Goal: Information Seeking & Learning: Learn about a topic

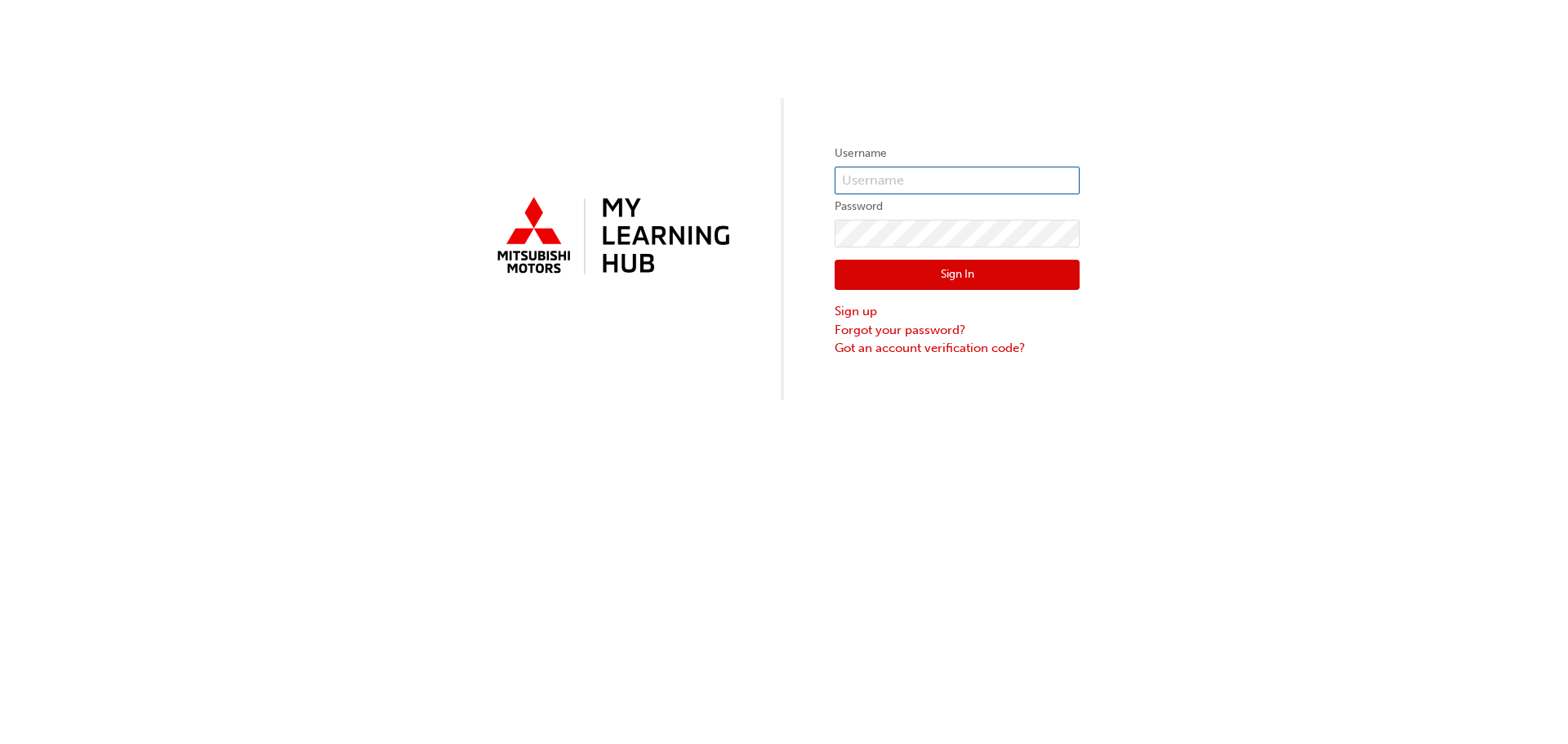
type input "0005739976"
click at [980, 273] on button "Sign In" at bounding box center [957, 276] width 245 height 31
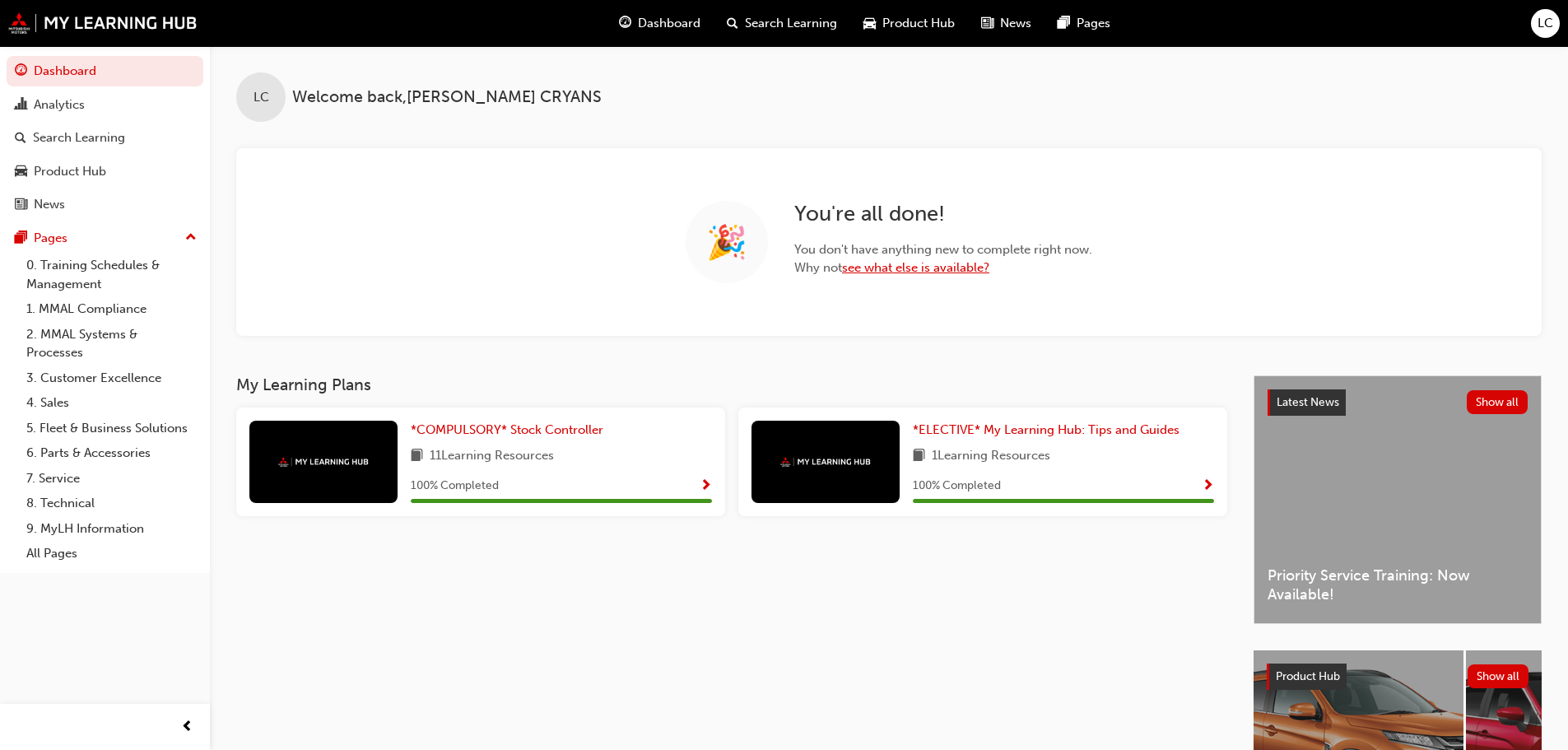
click at [909, 270] on link "see what else is available?" at bounding box center [916, 268] width 148 height 15
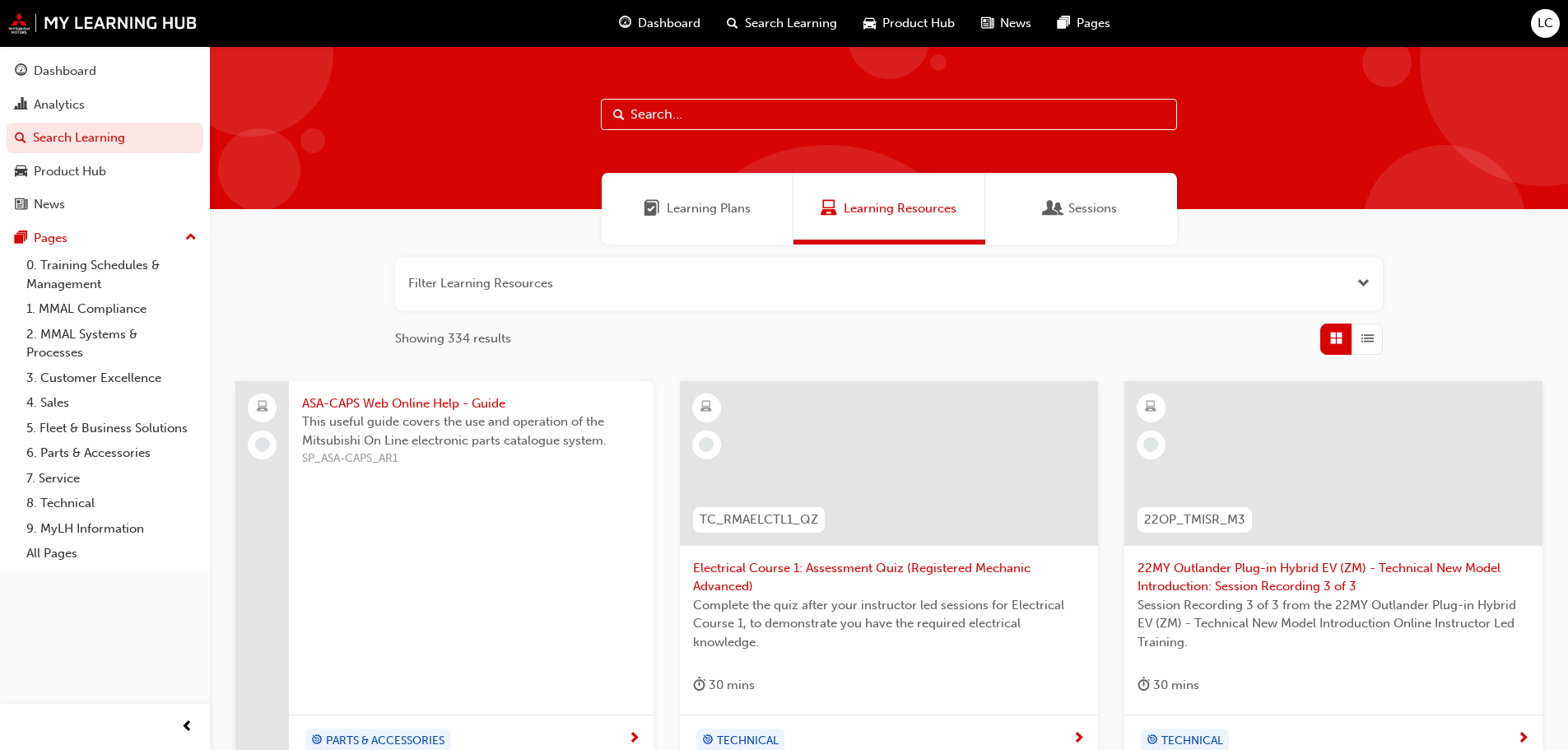
click at [1214, 285] on button "button" at bounding box center [889, 283] width 988 height 52
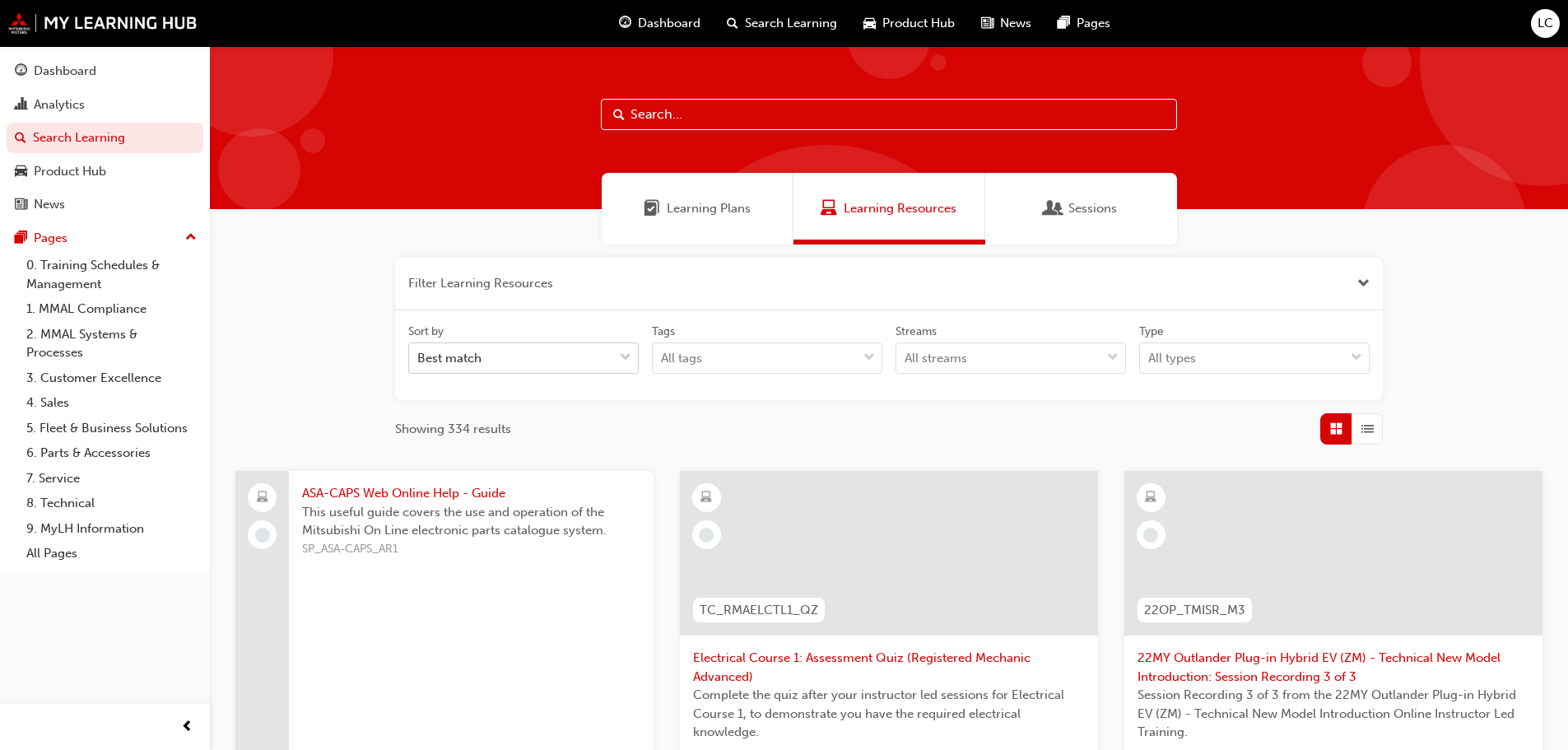
click at [552, 347] on div "Best match" at bounding box center [511, 358] width 204 height 28
click at [419, 350] on input "Sort by Best match" at bounding box center [418, 357] width 2 height 14
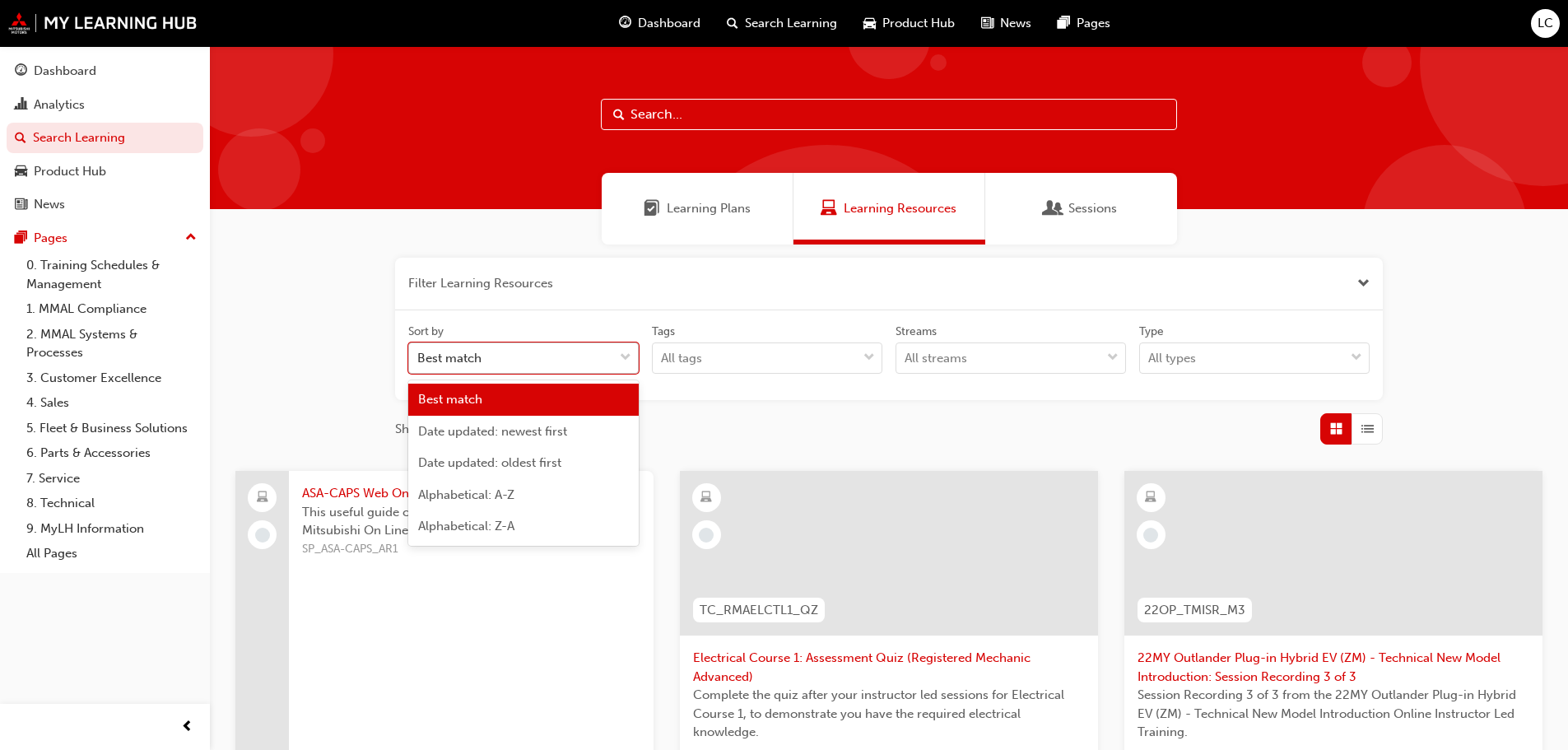
click at [552, 347] on div "Best match" at bounding box center [511, 358] width 204 height 28
click at [419, 350] on input "Sort by option Best match focused, 1 of 5. 5 results available. Use Up and Down…" at bounding box center [418, 357] width 2 height 14
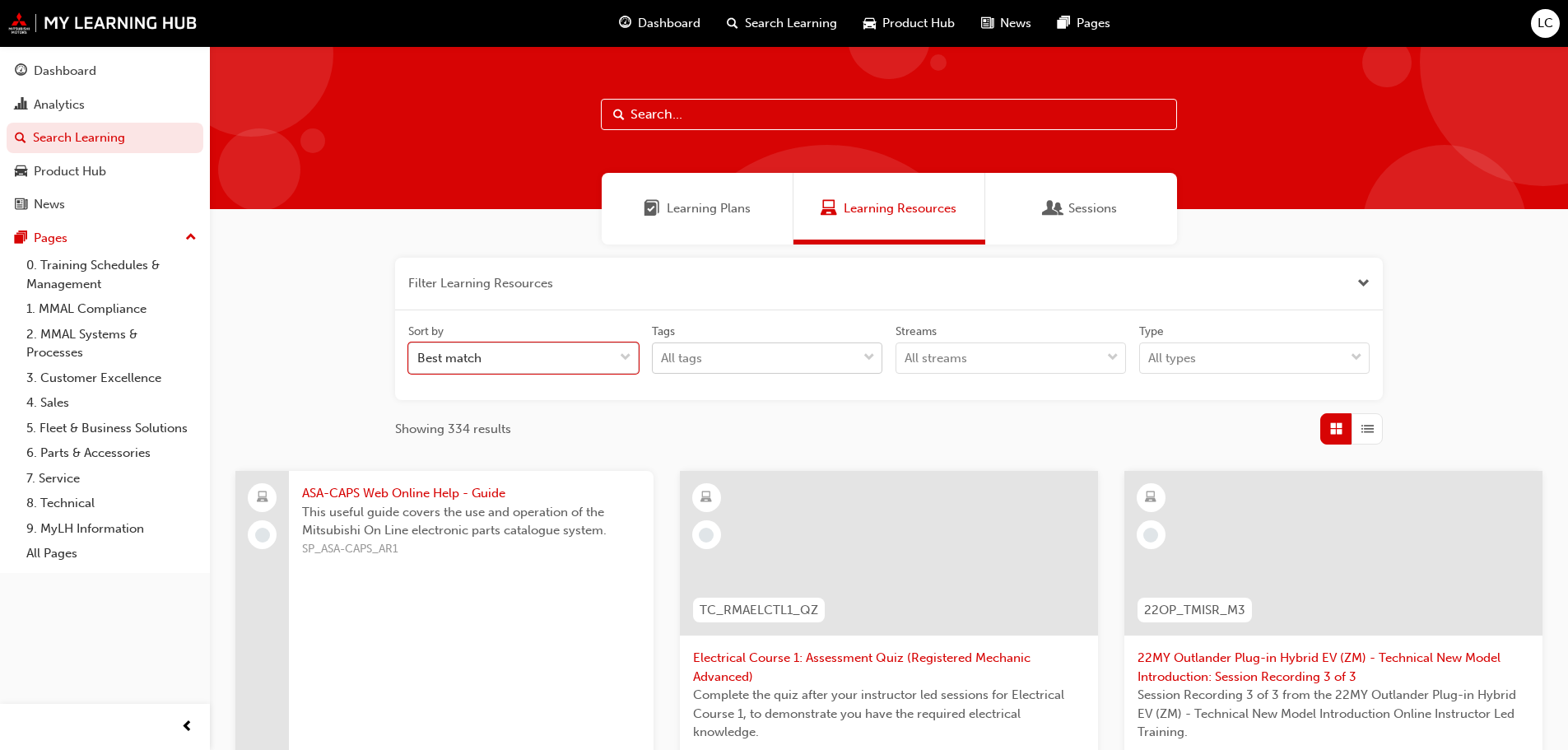
click at [706, 357] on div "All tags" at bounding box center [755, 358] width 204 height 28
click at [663, 357] on input "Tags All tags" at bounding box center [662, 357] width 2 height 14
click at [706, 357] on div "All tags" at bounding box center [755, 358] width 204 height 28
click at [663, 357] on input "Tags 0 results available. Select is focused ,type to refine list, press Down to…" at bounding box center [662, 357] width 2 height 14
click at [920, 358] on div "All streams" at bounding box center [936, 358] width 62 height 19
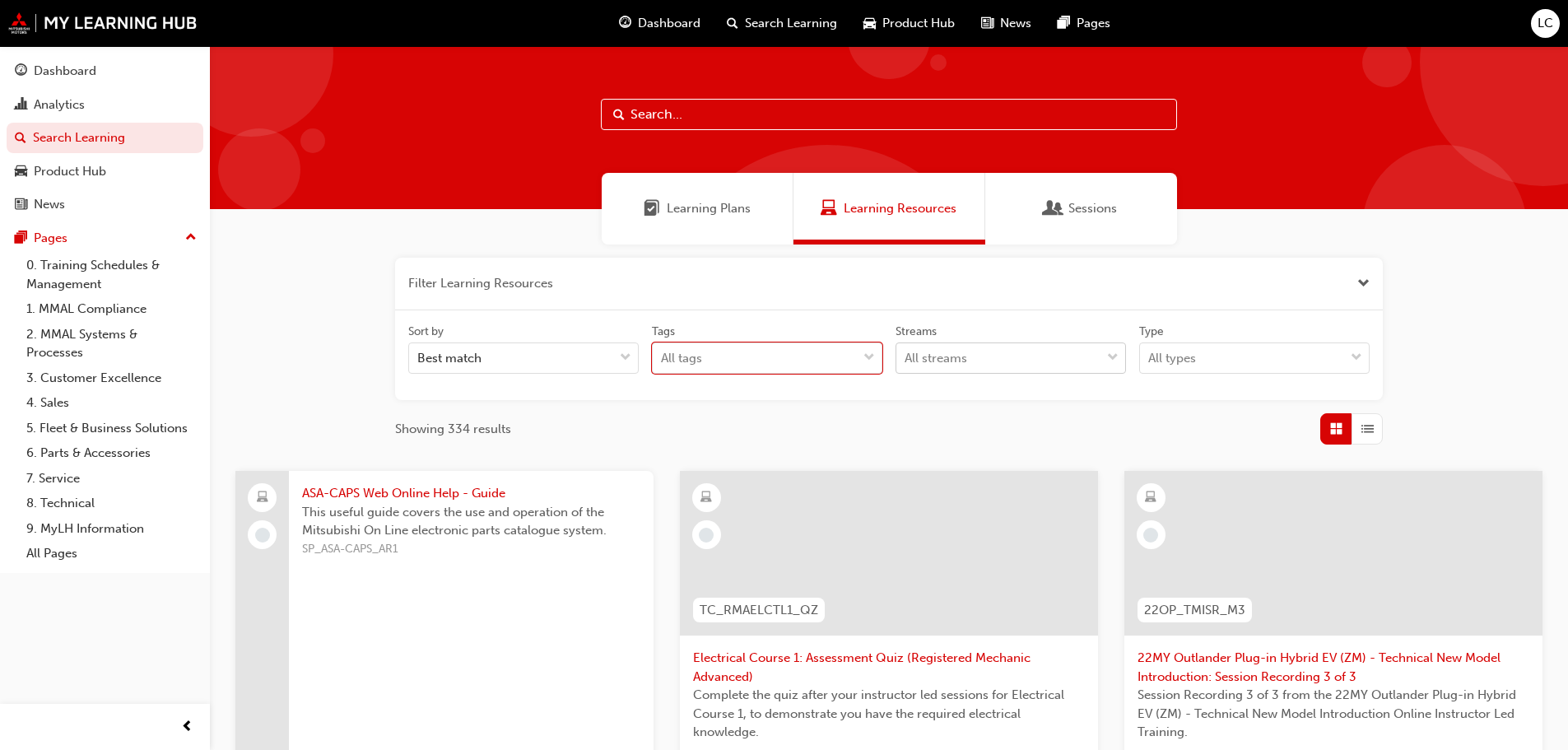
click at [907, 358] on input "Streams All streams" at bounding box center [906, 357] width 2 height 14
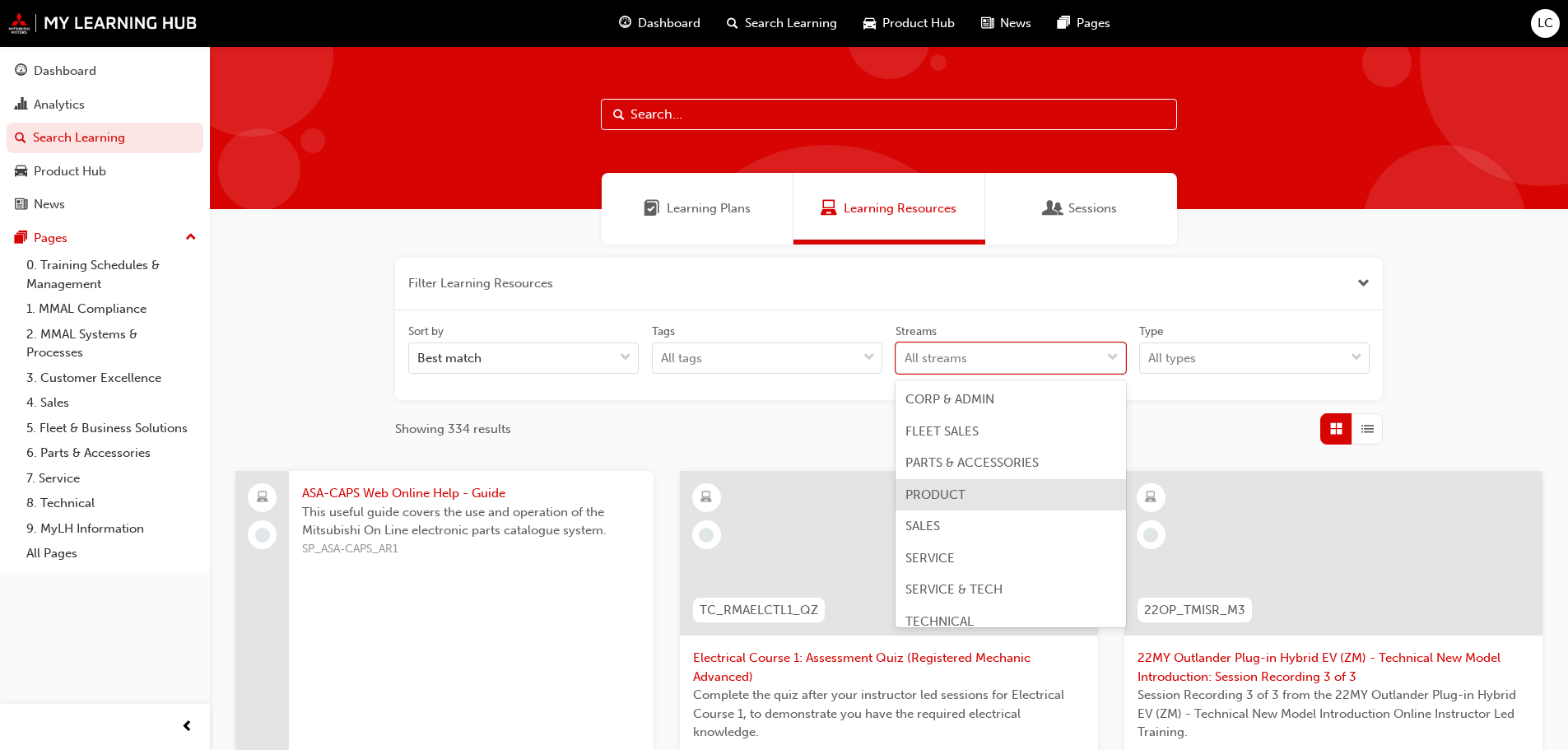
scroll to position [13, 0]
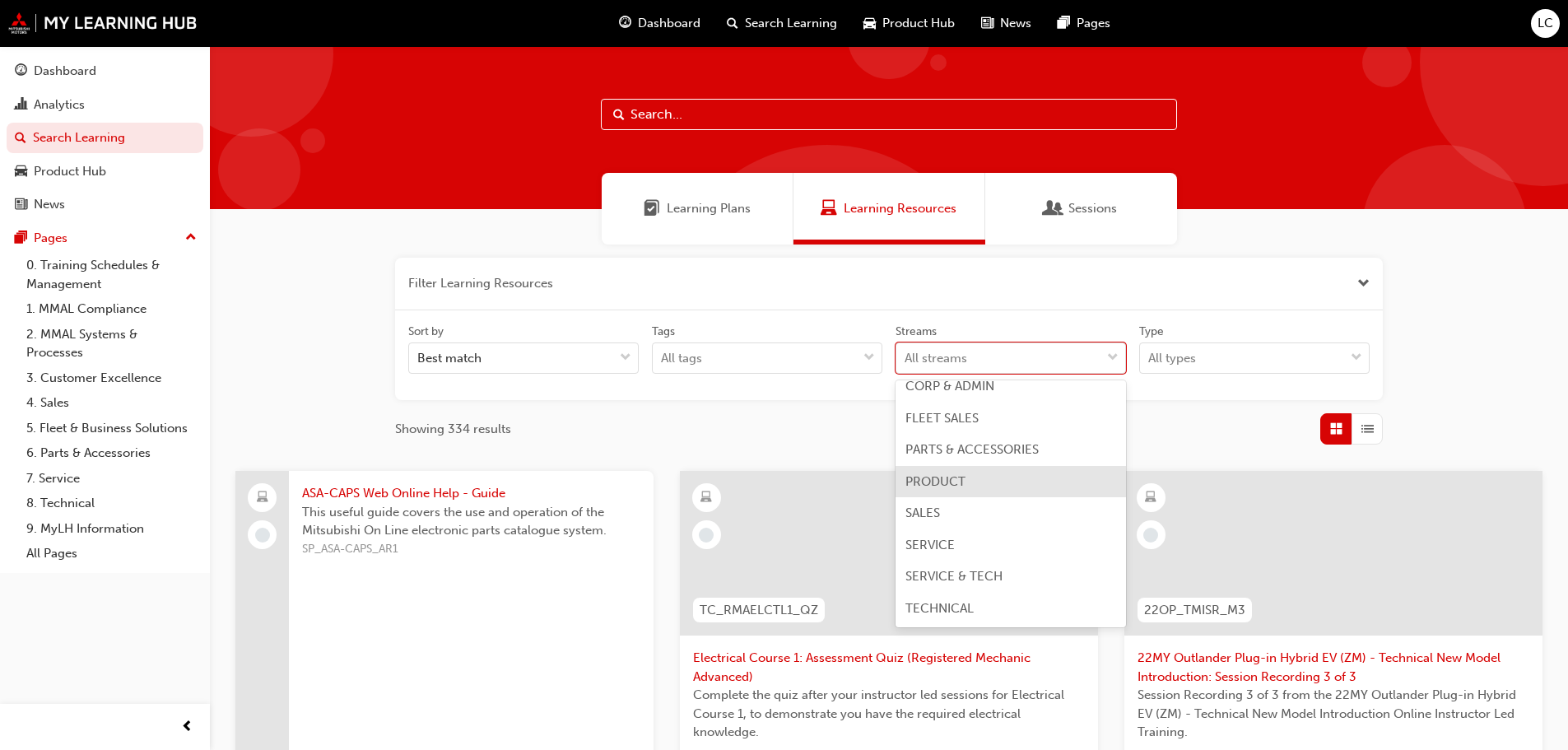
click at [948, 486] on span "PRODUCT" at bounding box center [936, 481] width 61 height 15
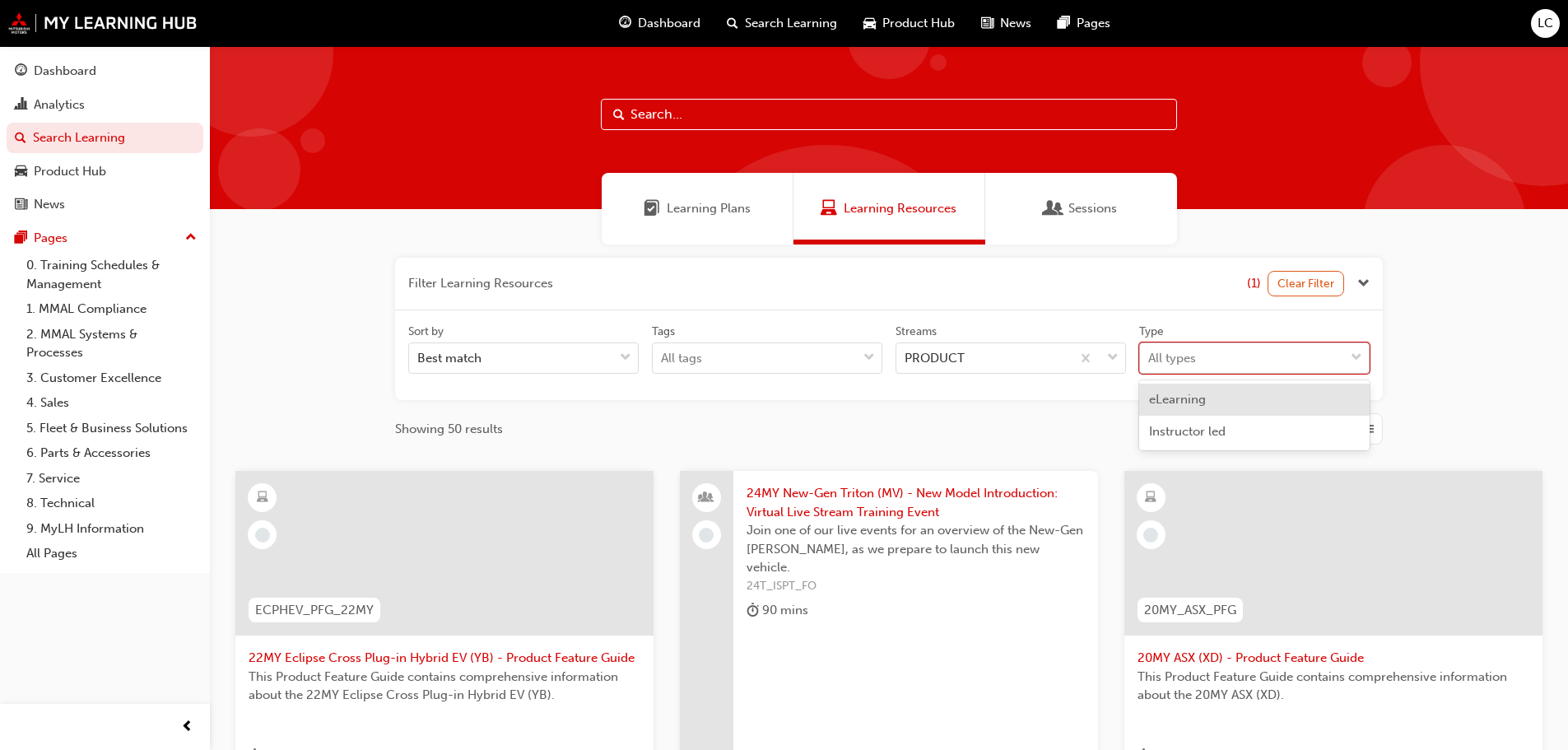
click at [1159, 358] on div "All types" at bounding box center [1173, 358] width 48 height 19
click at [1150, 358] on input "Type option eLearning focused, 1 of 2. 2 results available. Use Up and Down to …" at bounding box center [1150, 357] width 2 height 14
click at [1159, 358] on div "All types" at bounding box center [1173, 358] width 48 height 19
click at [1150, 358] on input "Type option eLearning focused, 1 of 2. 2 results available. Use Up and Down to …" at bounding box center [1150, 357] width 2 height 14
click at [1159, 358] on div "All types" at bounding box center [1173, 358] width 48 height 19
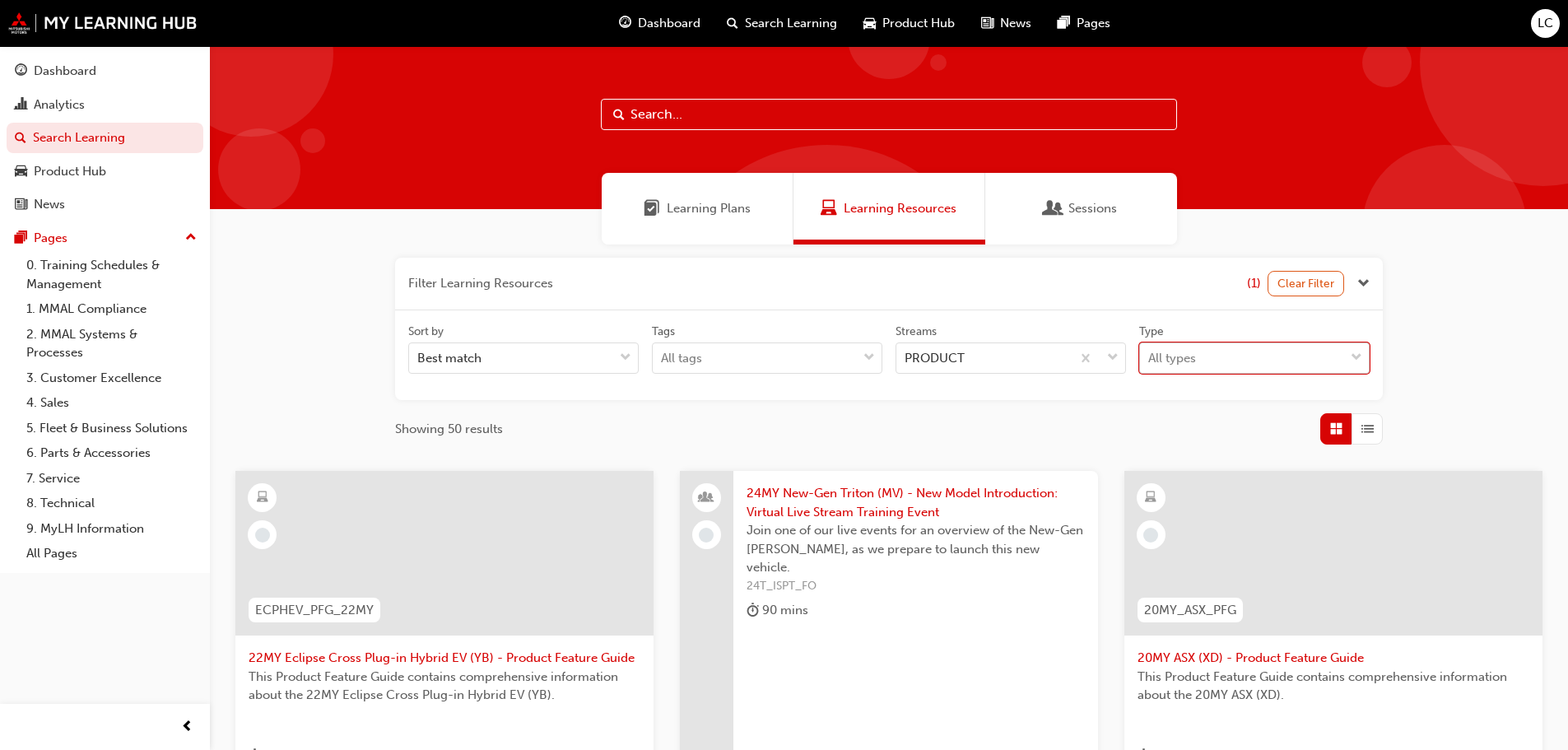
click at [1150, 358] on input "Type 0 results available. Select is focused ,type to refine list, press Down to…" at bounding box center [1150, 357] width 2 height 14
click at [1166, 398] on span "eLearning" at bounding box center [1177, 399] width 57 height 15
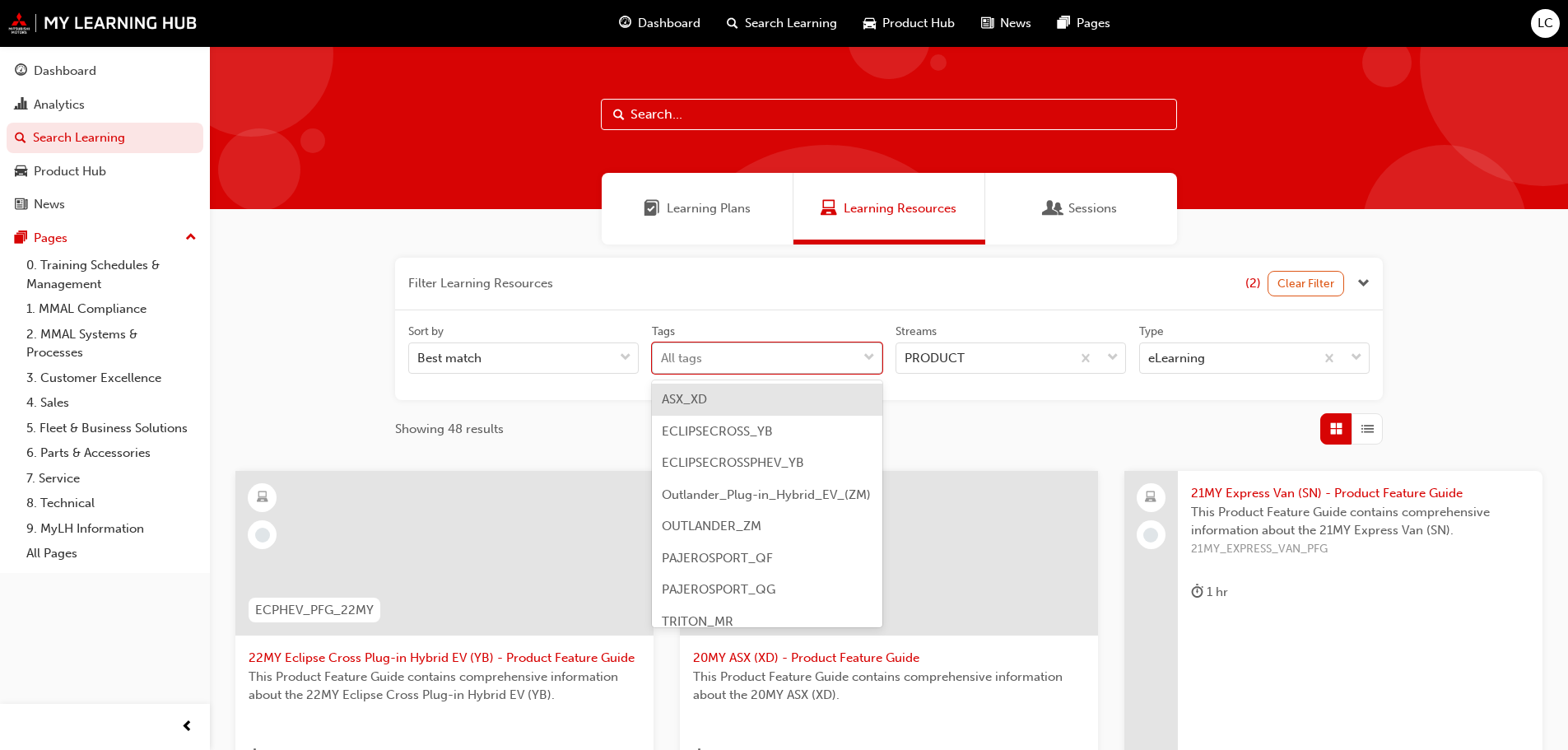
click at [676, 359] on div "All tags" at bounding box center [681, 358] width 41 height 19
click at [663, 359] on input "Tags option ASX_XD focused, 1 of 9. 9 results available. Use Up and Down to cho…" at bounding box center [662, 357] width 2 height 14
click at [693, 403] on span "ASX_XD" at bounding box center [684, 399] width 45 height 15
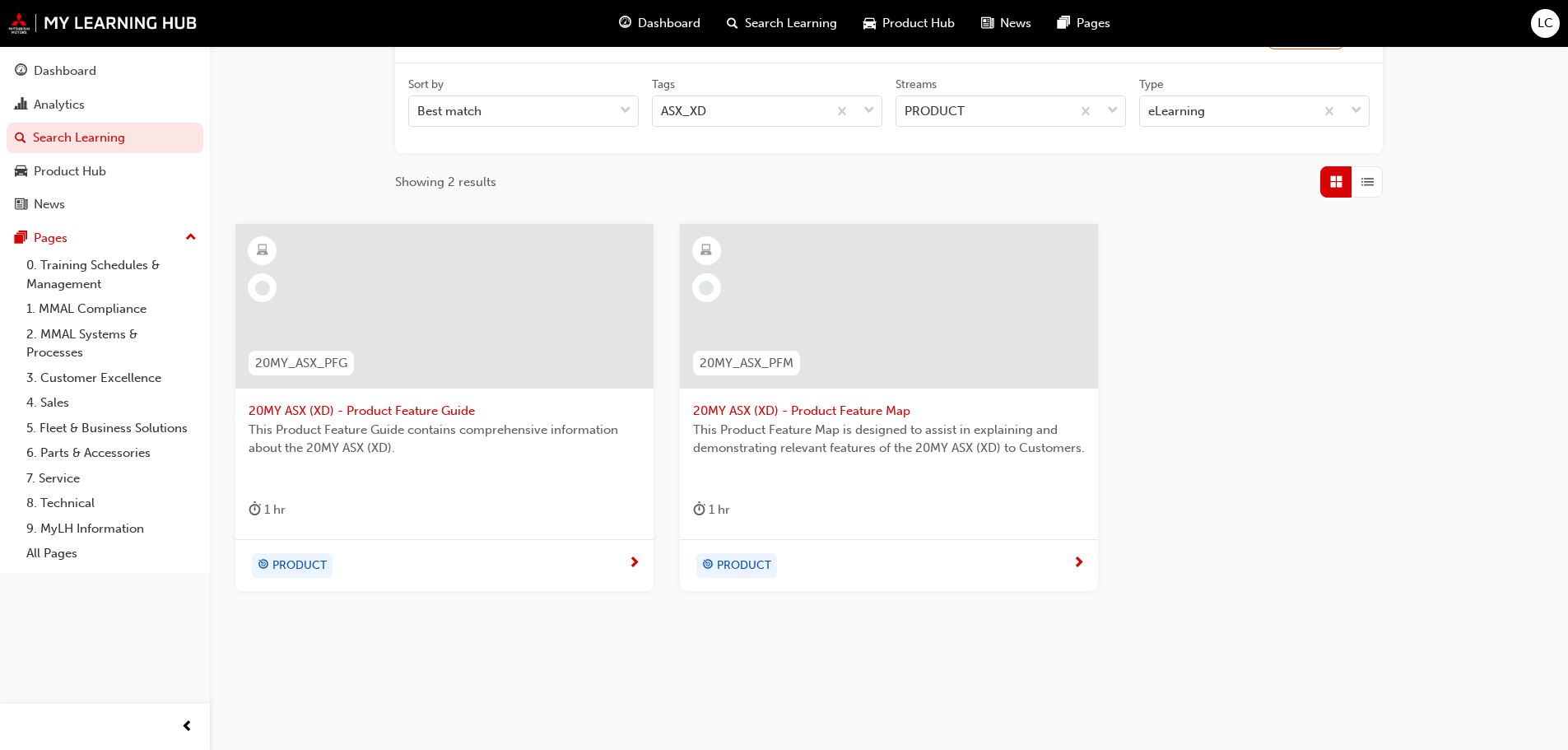
scroll to position [248, 0]
click at [495, 568] on div "PRODUCT" at bounding box center [438, 564] width 380 height 25
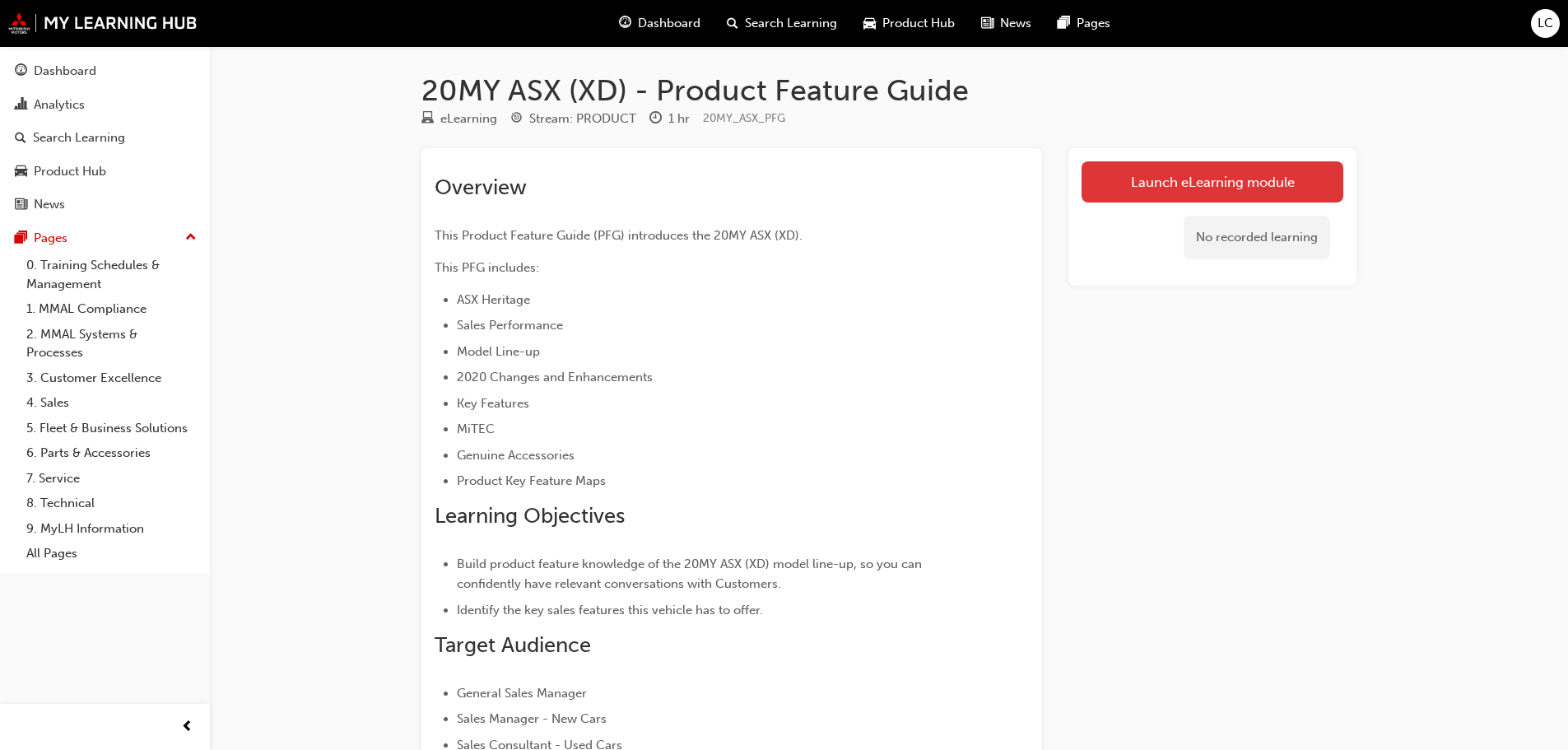
click at [1176, 180] on link "Launch eLearning module" at bounding box center [1213, 182] width 262 height 41
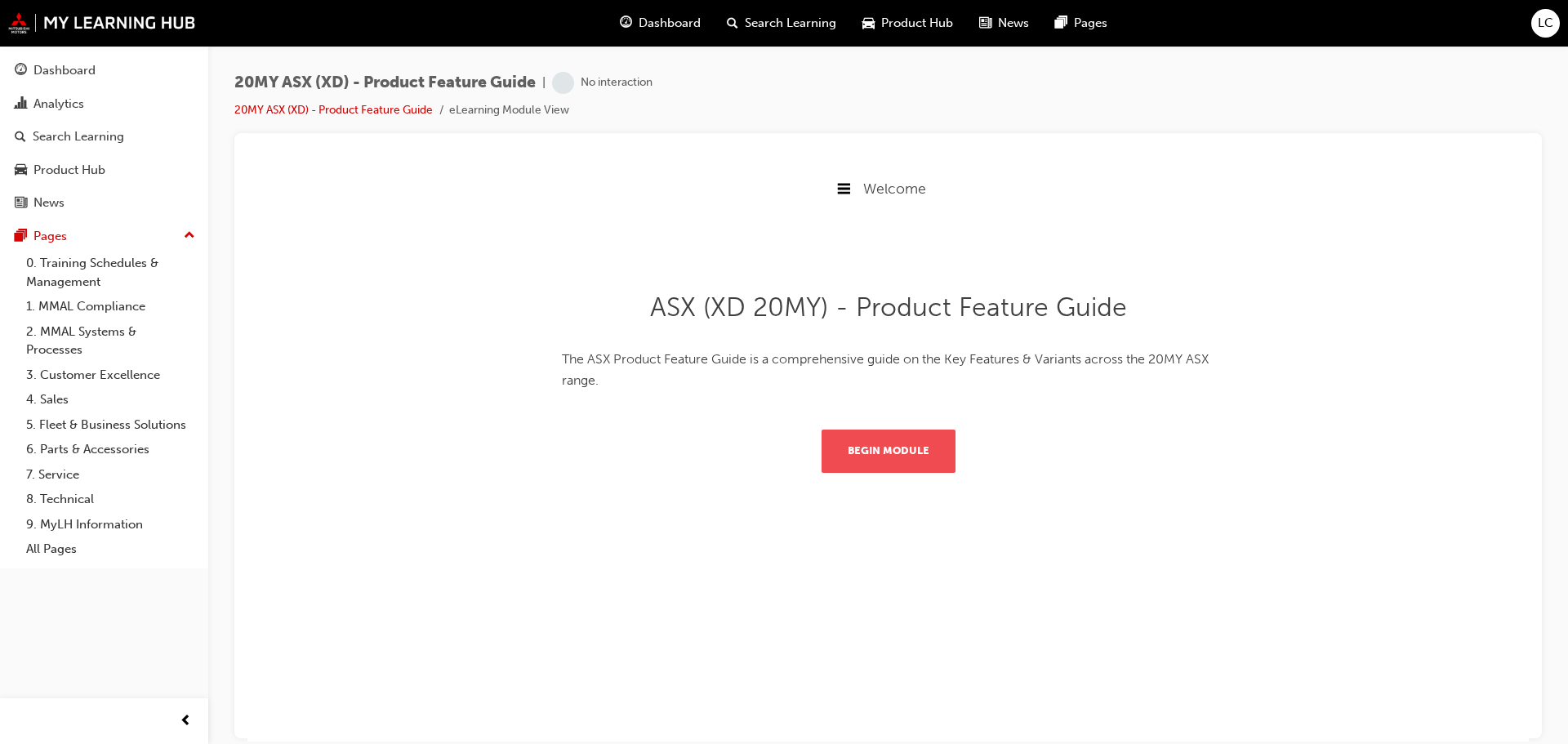
click at [900, 460] on button "Begin Module" at bounding box center [888, 449] width 134 height 43
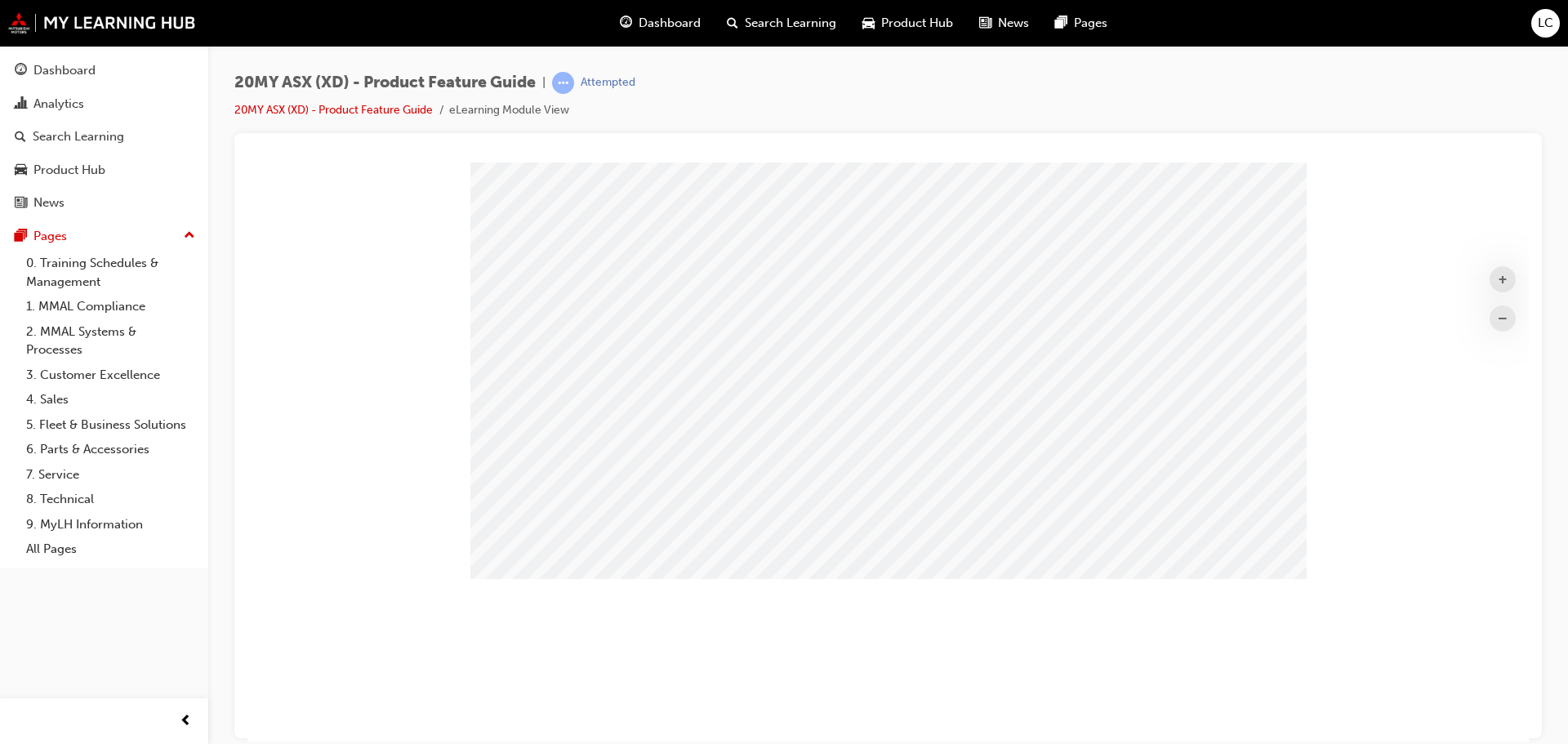
scroll to position [42, 0]
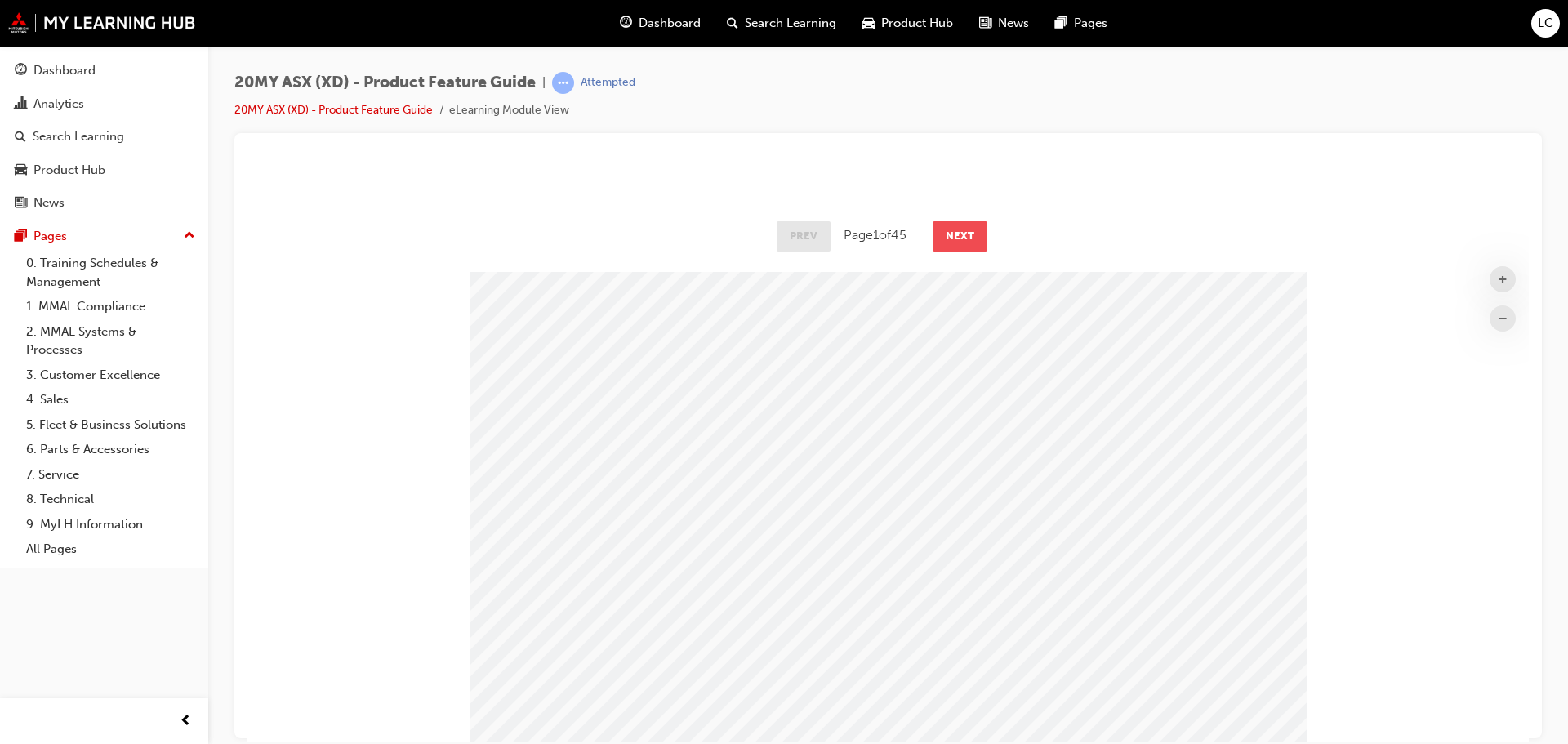
click at [966, 245] on button "Next" at bounding box center [960, 235] width 55 height 29
click at [967, 236] on button "Next" at bounding box center [960, 235] width 55 height 29
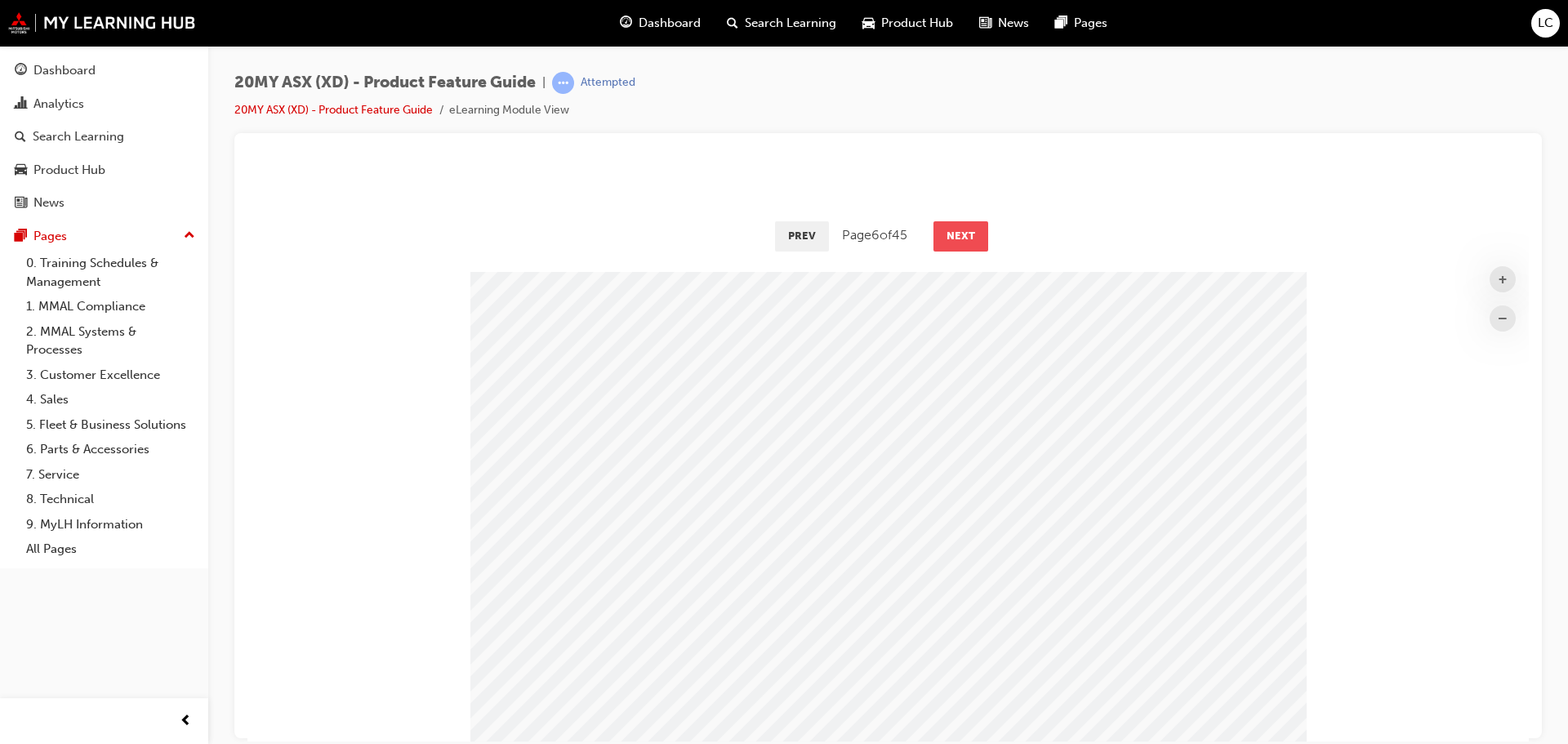
click at [967, 236] on button "Next" at bounding box center [960, 235] width 55 height 29
click at [967, 236] on button "Next" at bounding box center [960, 235] width 55 height 29
click at [967, 236] on button "Next" at bounding box center [960, 235] width 55 height 29
click at [967, 236] on button "Next" at bounding box center [964, 235] width 55 height 29
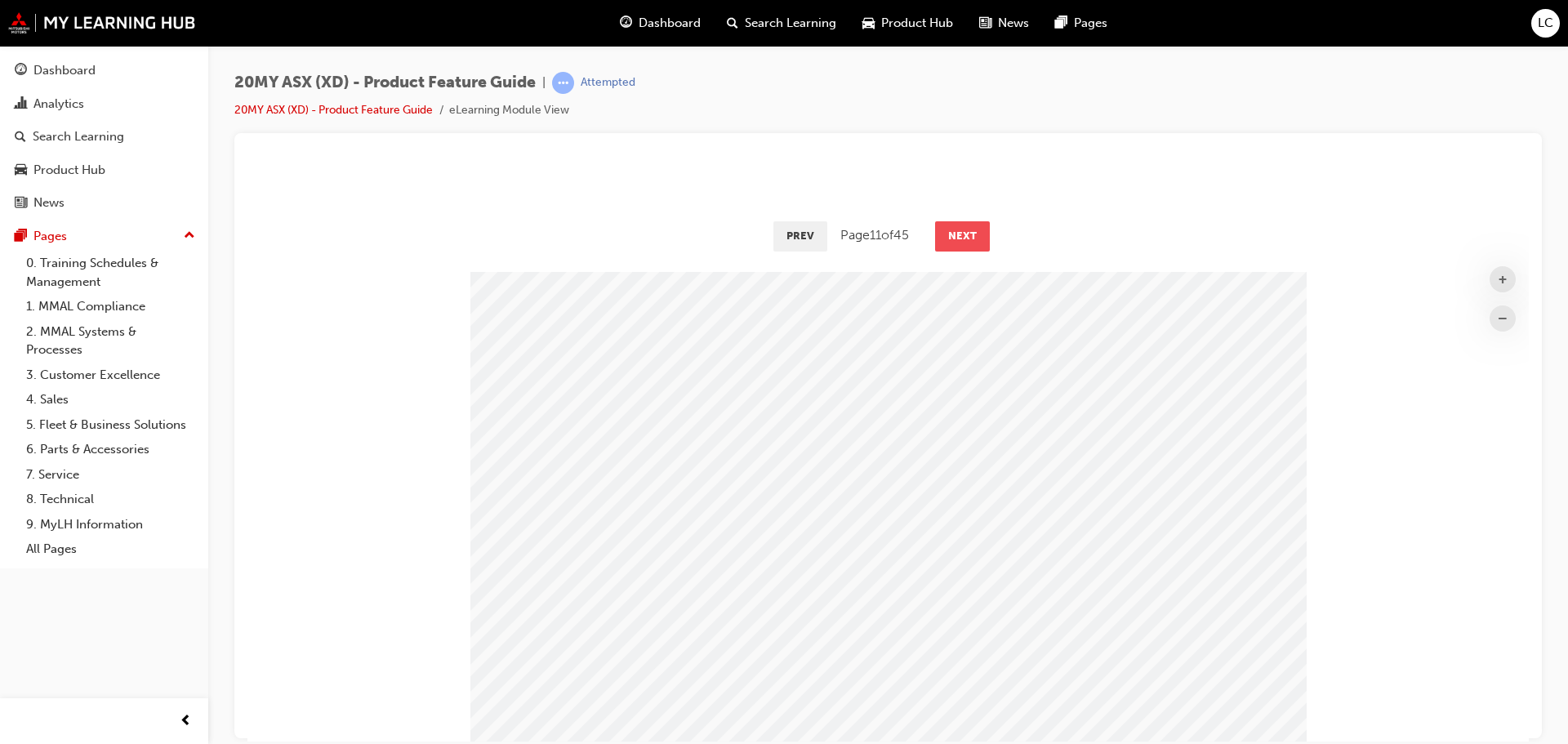
click at [967, 236] on button "Next" at bounding box center [962, 235] width 55 height 29
click at [967, 236] on button "Next" at bounding box center [963, 235] width 55 height 29
click at [967, 236] on button "Next" at bounding box center [964, 235] width 55 height 29
click at [967, 236] on button "Next" at bounding box center [963, 235] width 55 height 29
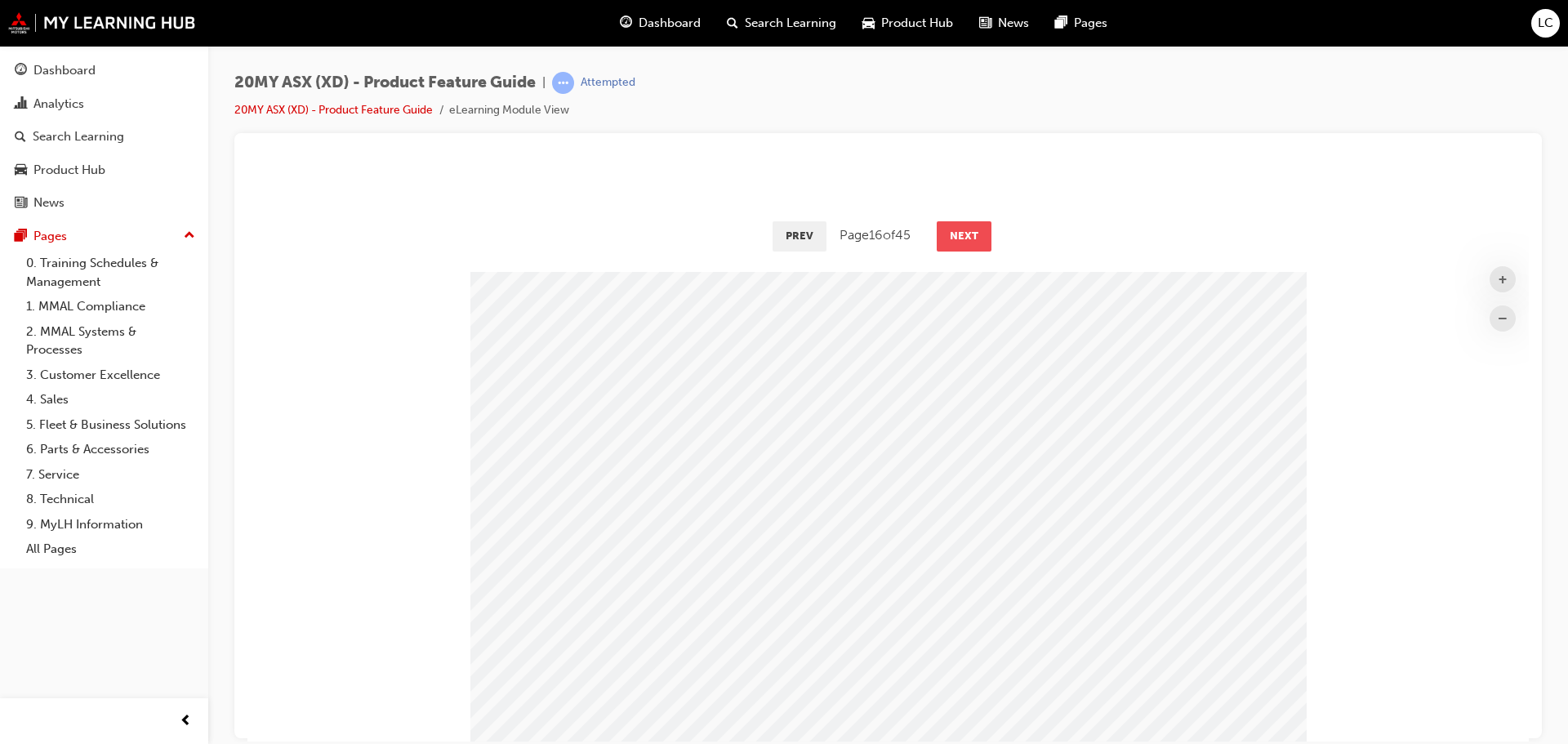
click at [967, 236] on button "Next" at bounding box center [964, 235] width 55 height 29
click at [967, 236] on button "Next" at bounding box center [963, 235] width 55 height 29
click at [967, 236] on button "Next" at bounding box center [964, 235] width 55 height 29
click at [967, 236] on button "Next" at bounding box center [965, 235] width 55 height 29
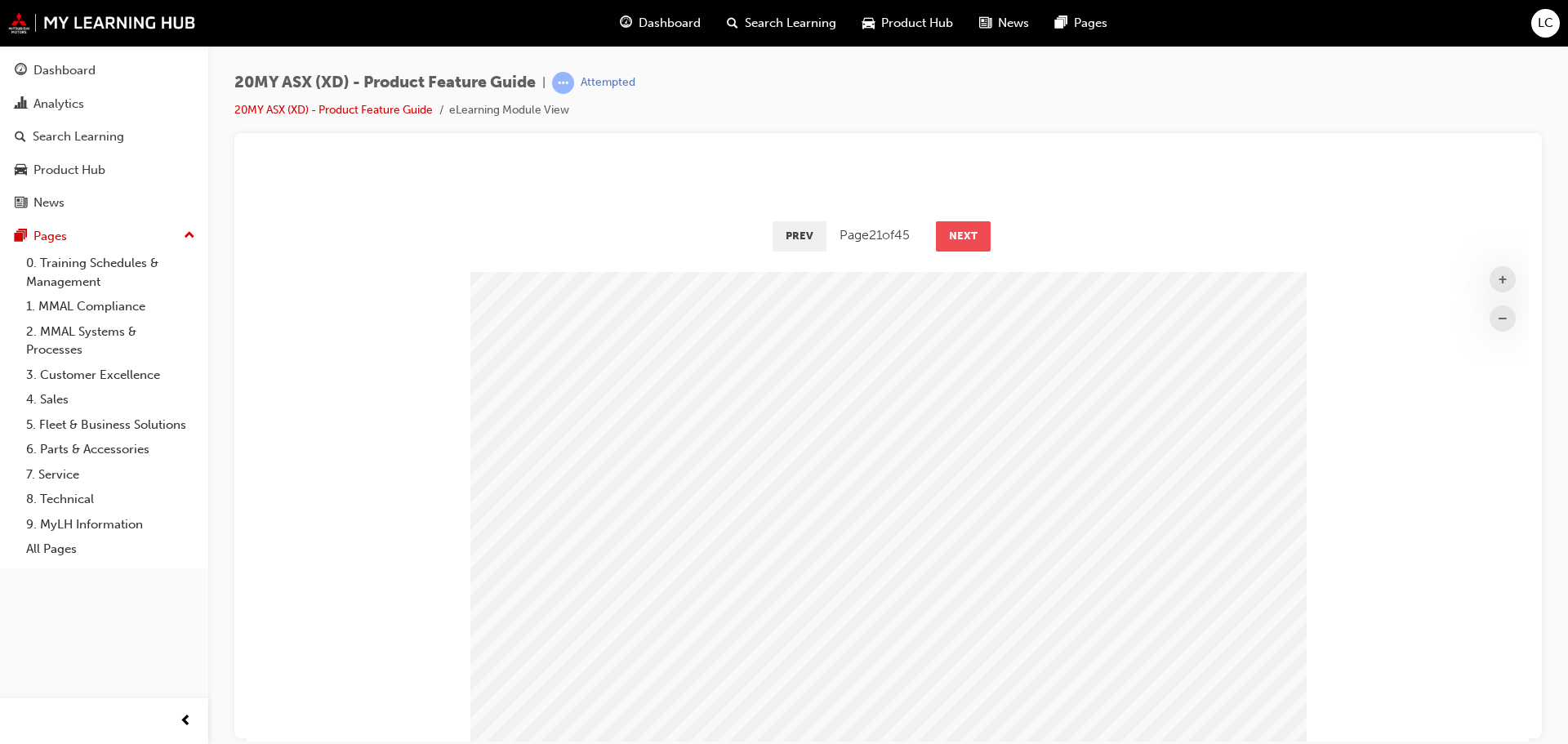
click at [967, 236] on button "Next" at bounding box center [963, 235] width 55 height 29
click at [967, 236] on button "Next" at bounding box center [964, 235] width 55 height 29
click at [967, 236] on button "Next" at bounding box center [965, 235] width 55 height 29
click at [967, 236] on button "Next" at bounding box center [964, 235] width 55 height 29
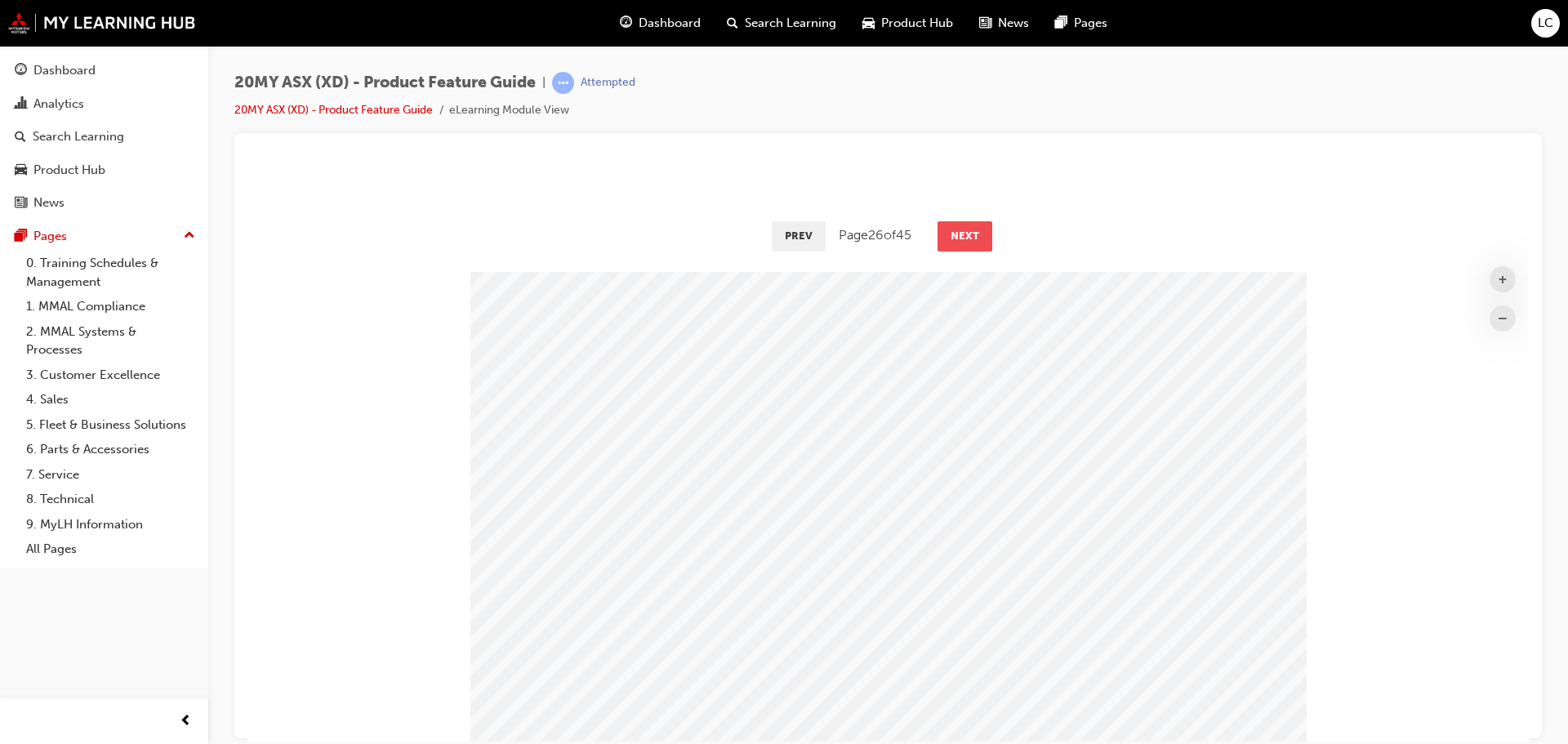
click at [967, 236] on button "Next" at bounding box center [965, 235] width 55 height 29
click at [967, 236] on button "Next" at bounding box center [964, 235] width 55 height 29
click at [967, 236] on button "Next" at bounding box center [965, 235] width 55 height 29
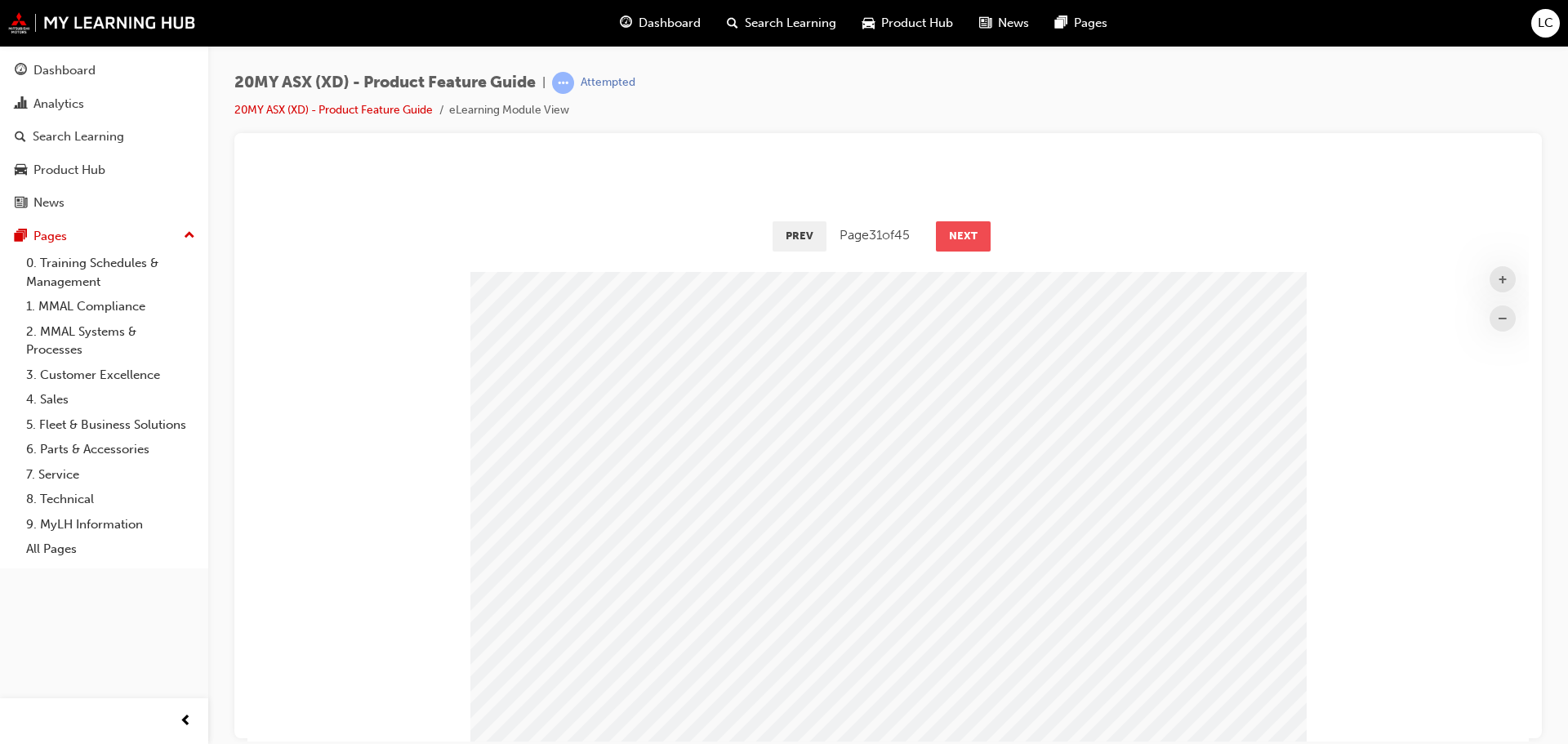
click at [967, 236] on button "Next" at bounding box center [963, 235] width 55 height 29
click at [967, 236] on button "Next" at bounding box center [964, 235] width 55 height 29
click at [967, 236] on button "Next" at bounding box center [965, 235] width 55 height 29
click at [967, 236] on button "Next" at bounding box center [964, 235] width 55 height 29
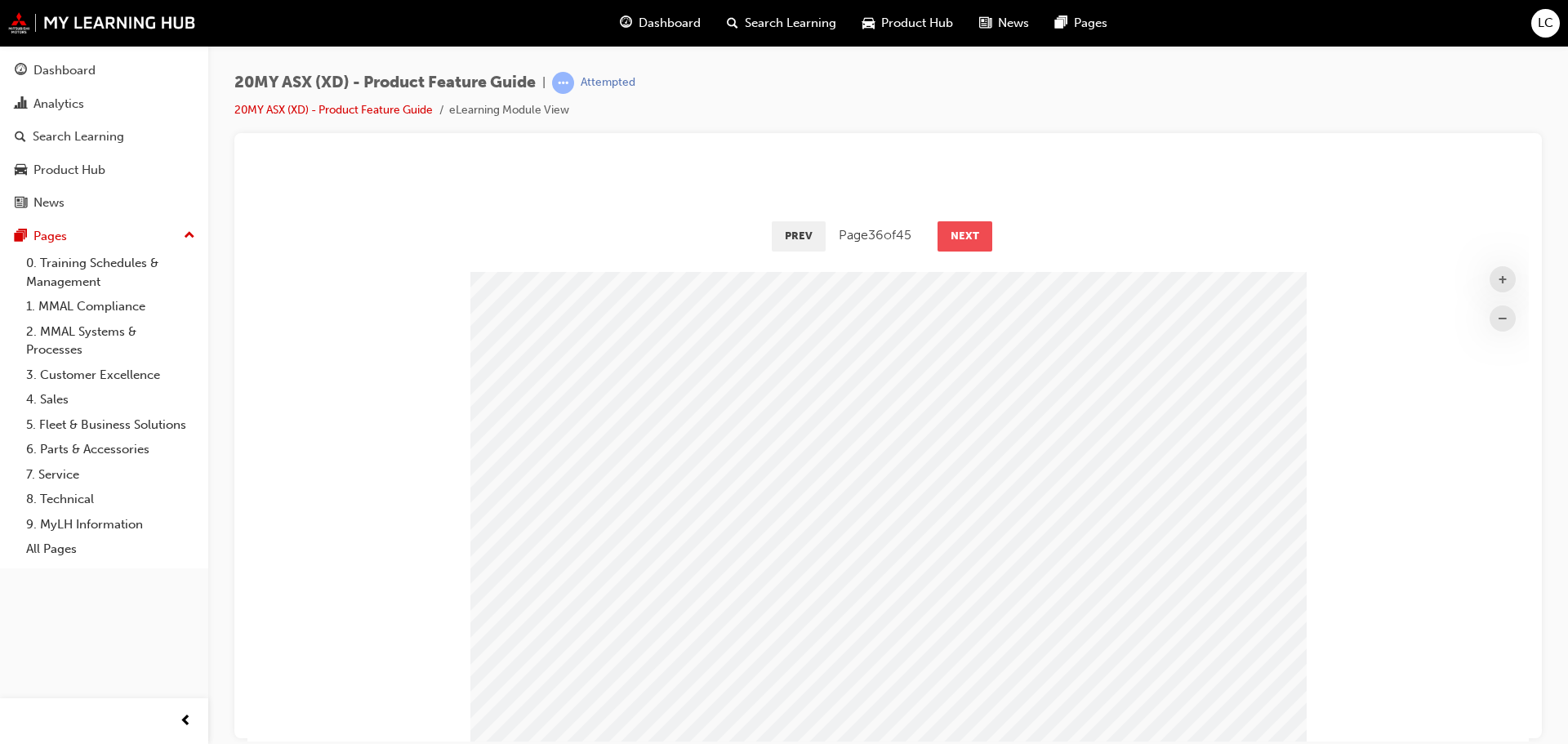
click at [967, 236] on button "Next" at bounding box center [965, 235] width 55 height 29
click at [967, 236] on button "Next" at bounding box center [964, 235] width 55 height 29
click at [967, 236] on button "Next" at bounding box center [965, 235] width 55 height 29
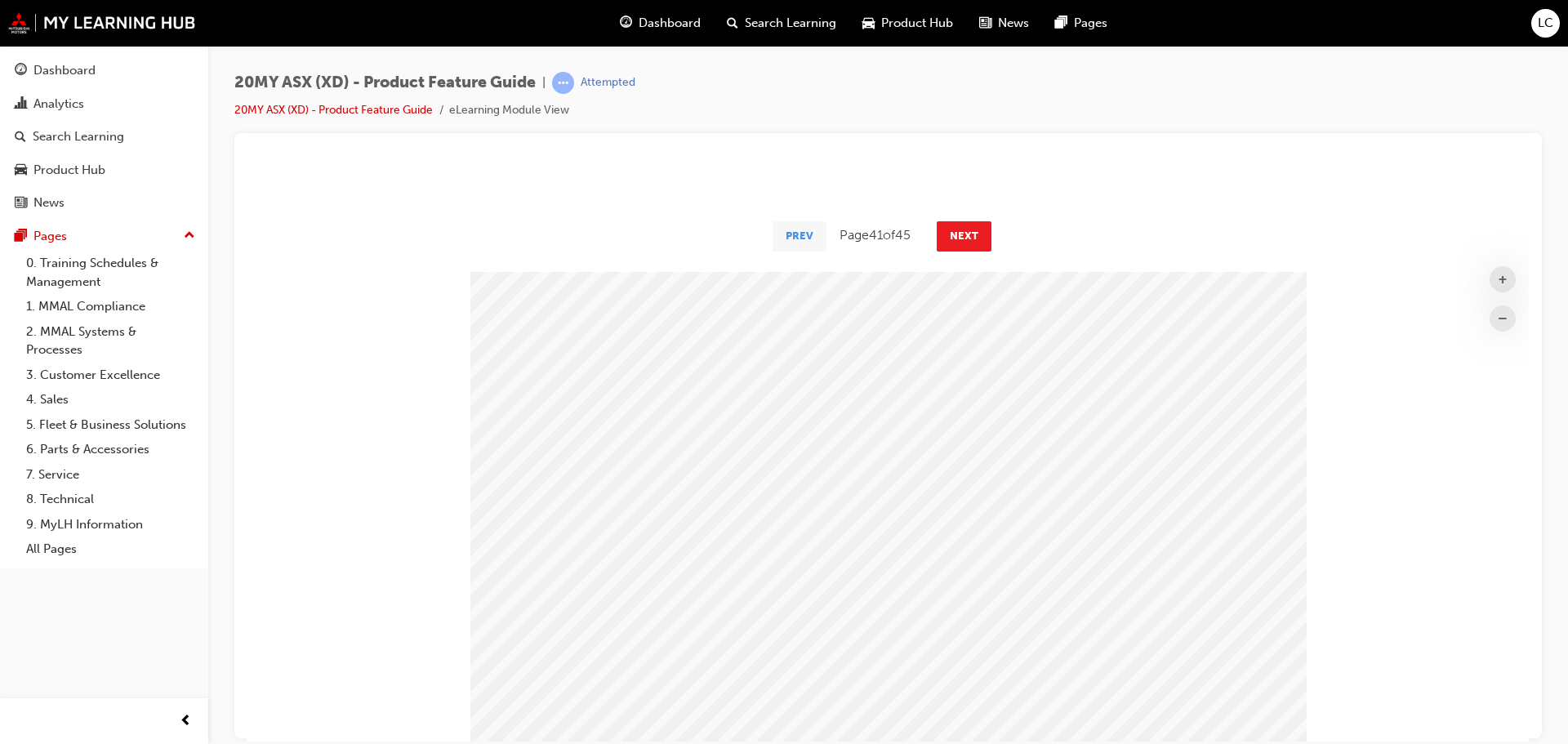
click at [784, 238] on button "Prev" at bounding box center [799, 235] width 54 height 29
click at [963, 236] on button "Next" at bounding box center [965, 235] width 55 height 29
click at [963, 236] on button "Next" at bounding box center [964, 235] width 55 height 29
click at [789, 236] on button "Prev" at bounding box center [798, 235] width 54 height 29
click at [953, 233] on button "Next" at bounding box center [964, 235] width 55 height 29
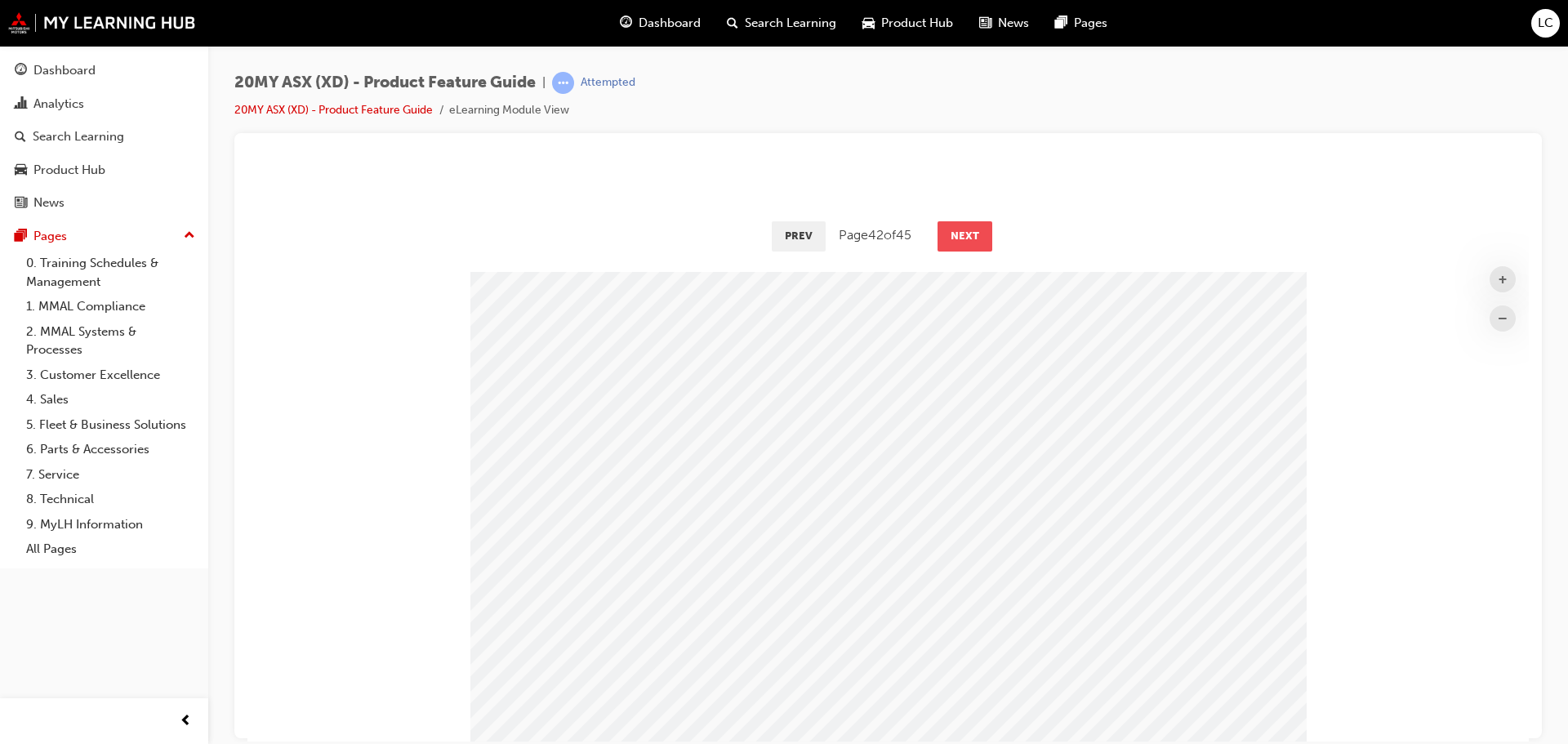
click at [953, 233] on button "Next" at bounding box center [965, 235] width 55 height 29
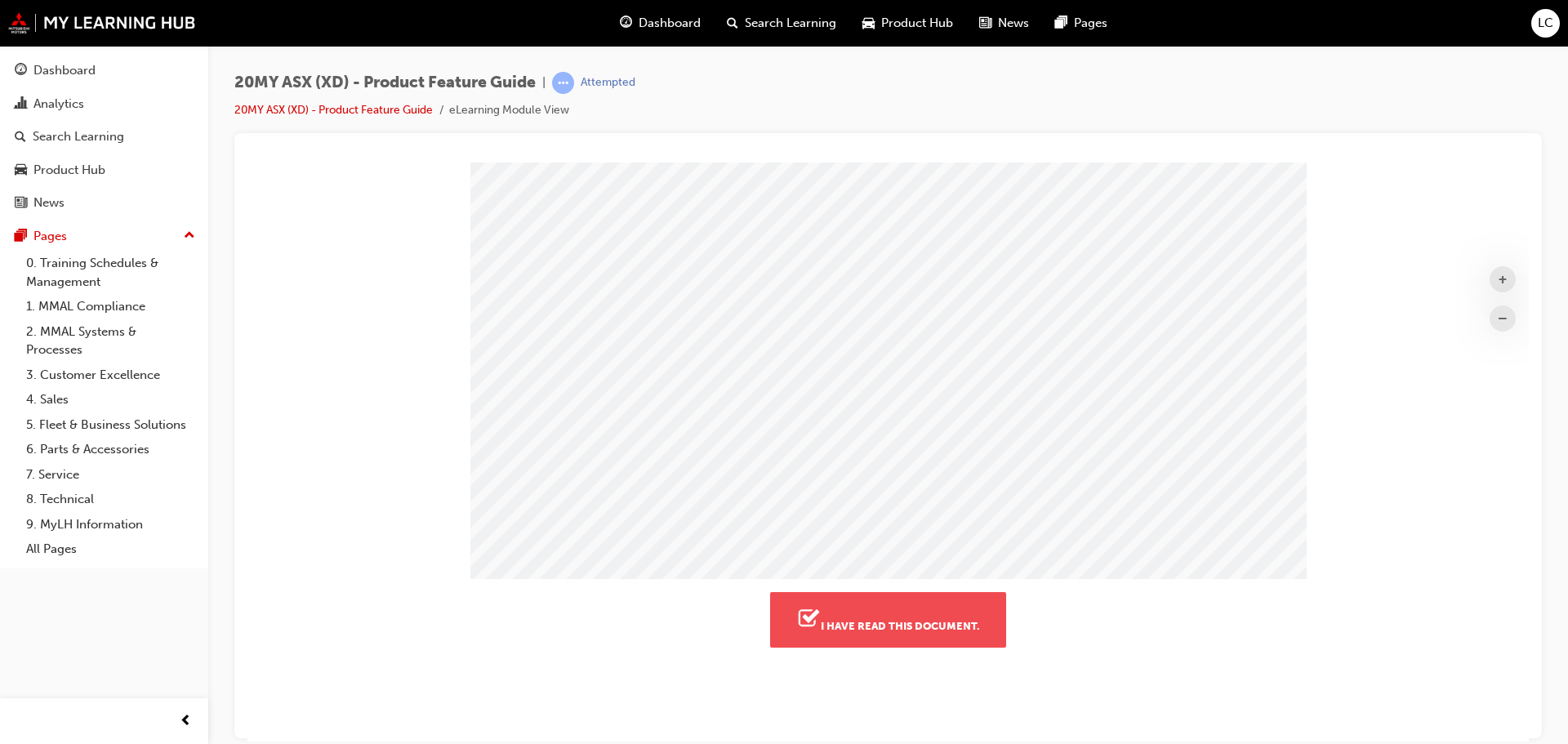
click at [898, 628] on button "I have read this document." at bounding box center [888, 618] width 236 height 55
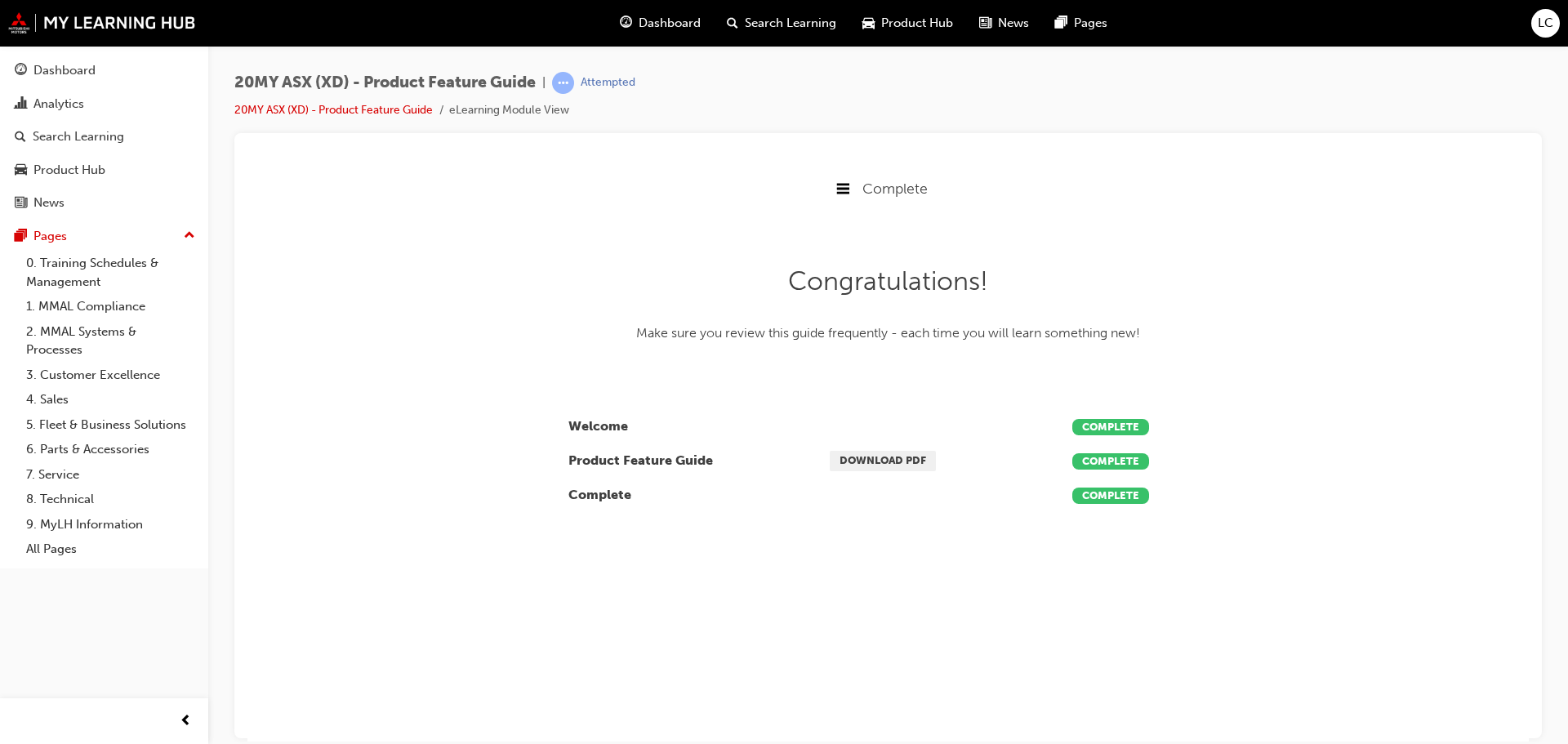
scroll to position [349, 1294]
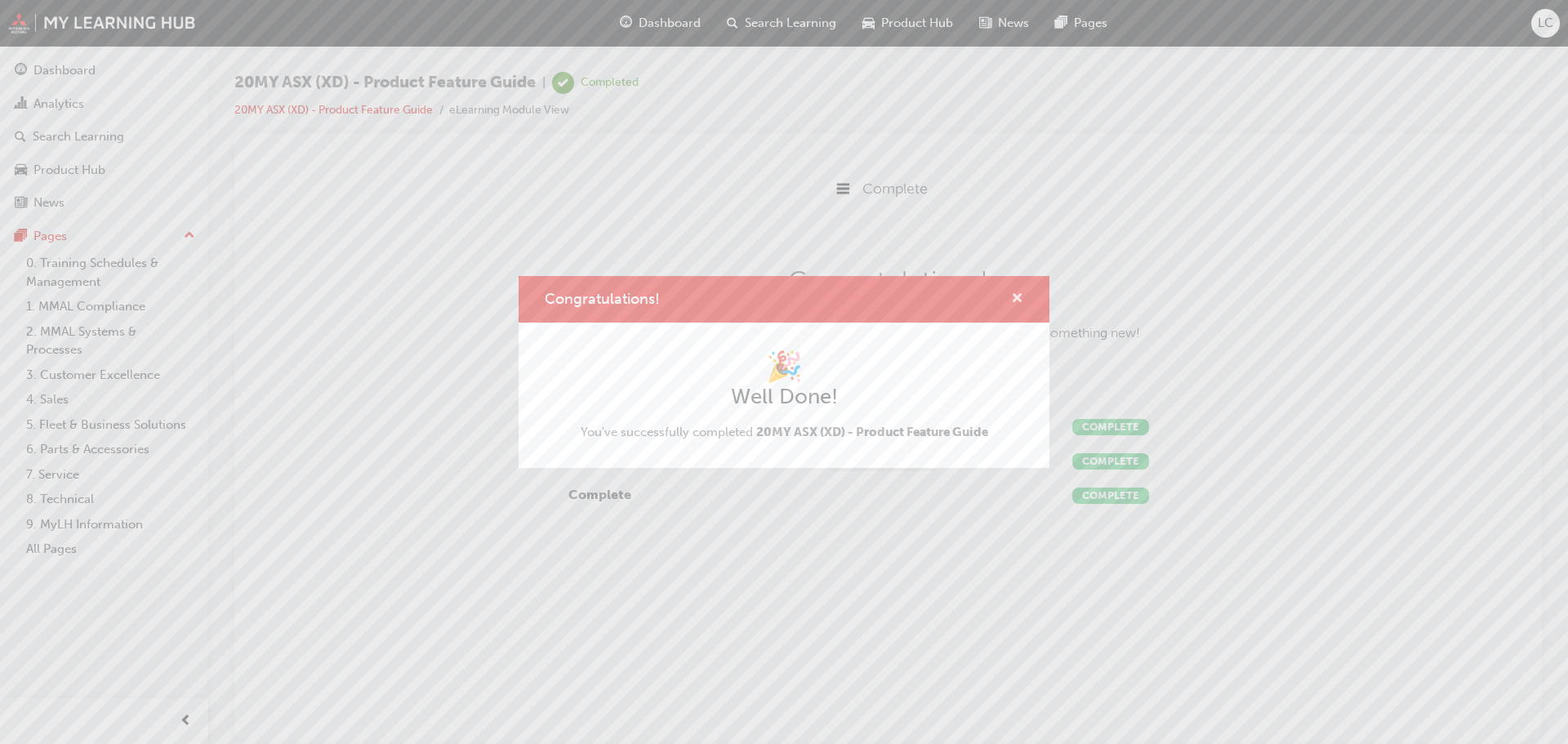
click at [1018, 298] on span "cross-icon" at bounding box center [1017, 299] width 12 height 15
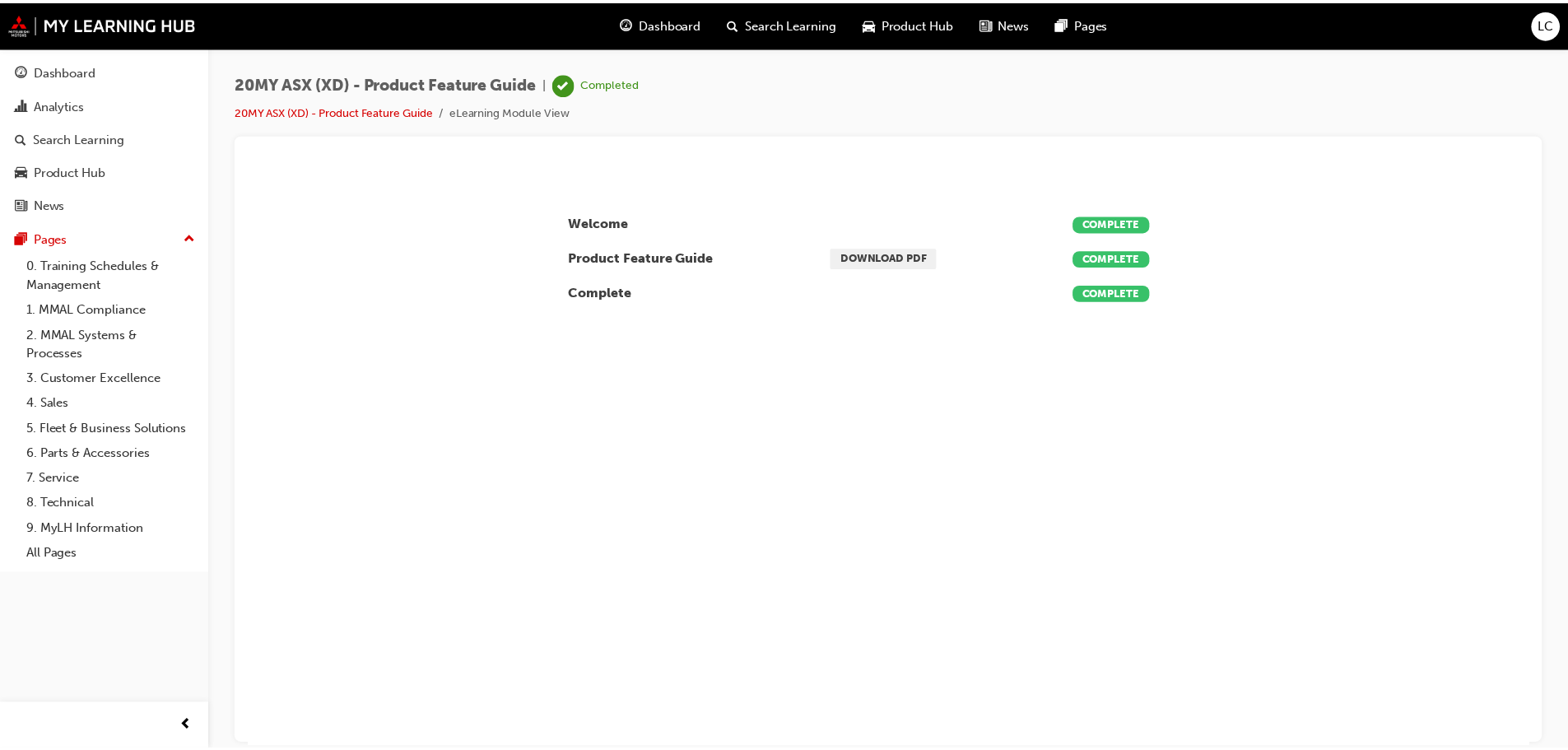
scroll to position [0, 0]
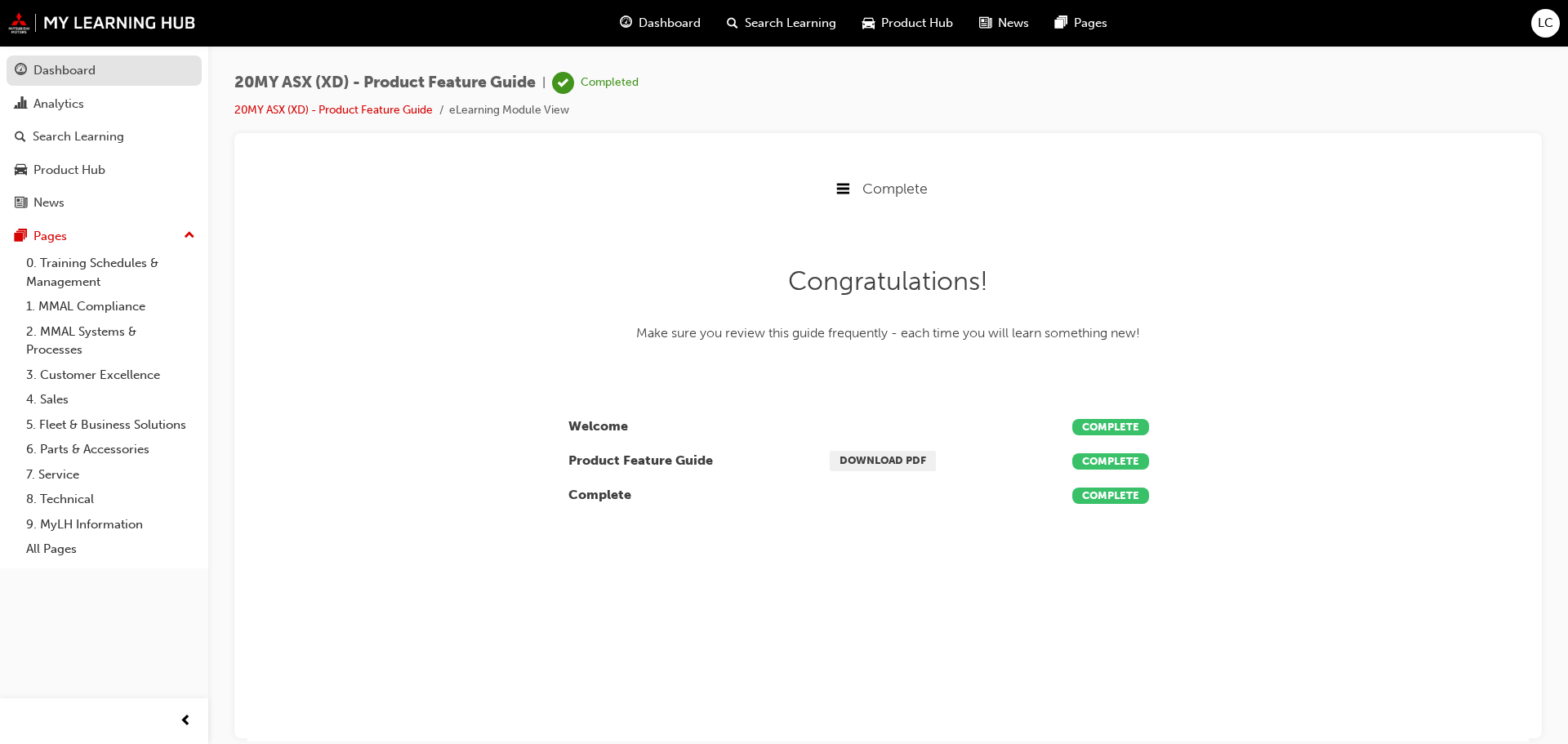
click at [54, 65] on div "Dashboard" at bounding box center [65, 70] width 62 height 19
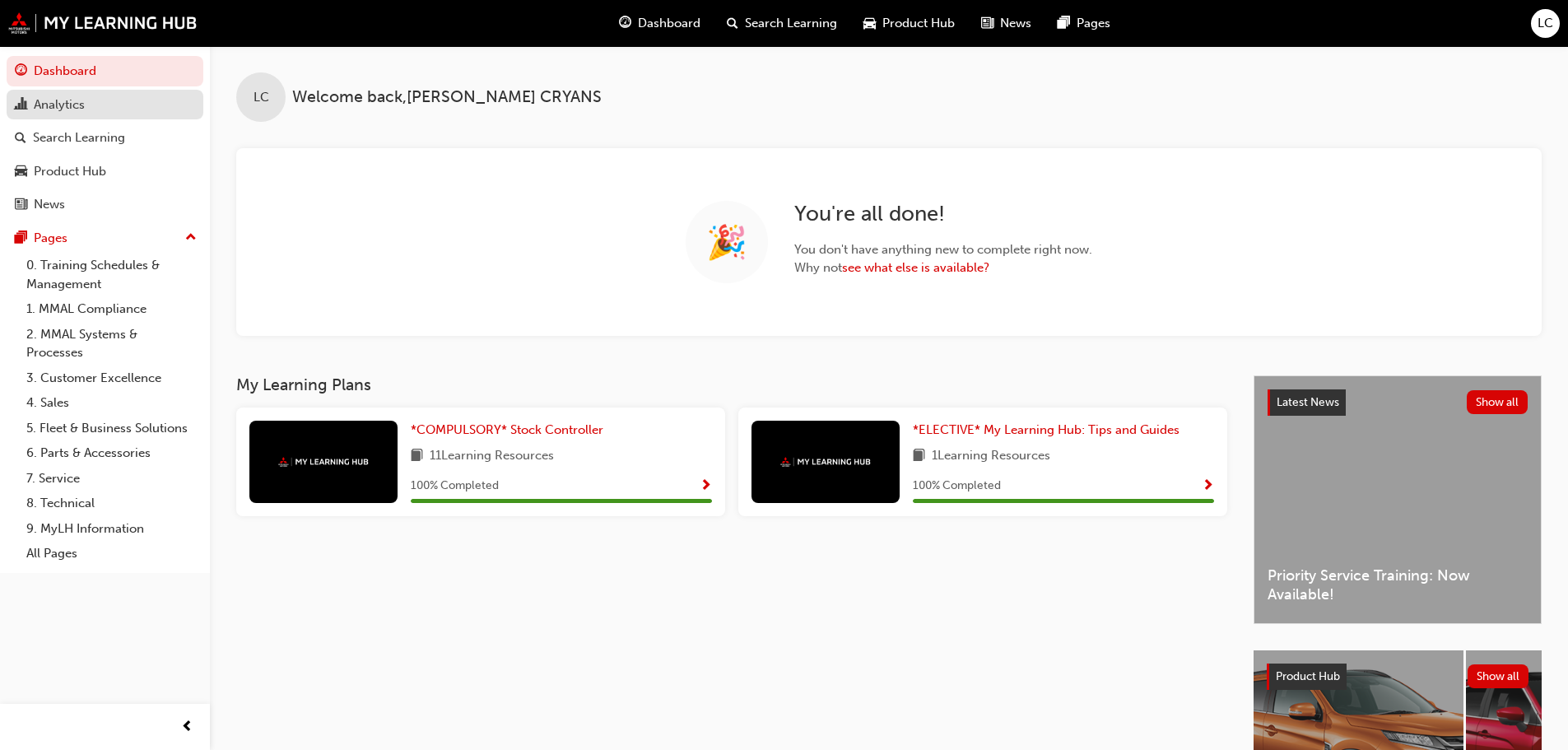
click at [72, 106] on div "Analytics" at bounding box center [60, 105] width 51 height 19
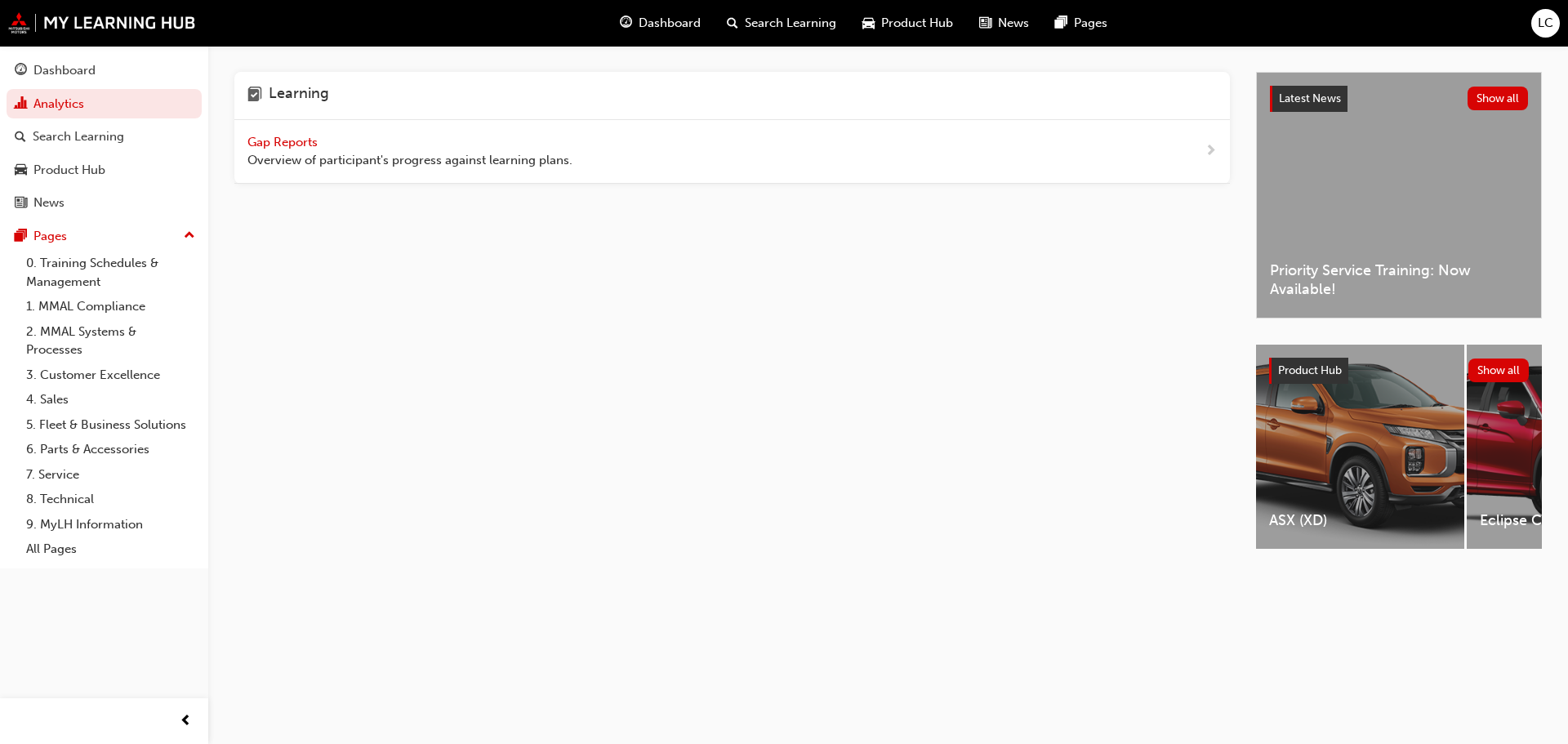
click at [289, 144] on span "Gap Reports" at bounding box center [284, 142] width 74 height 15
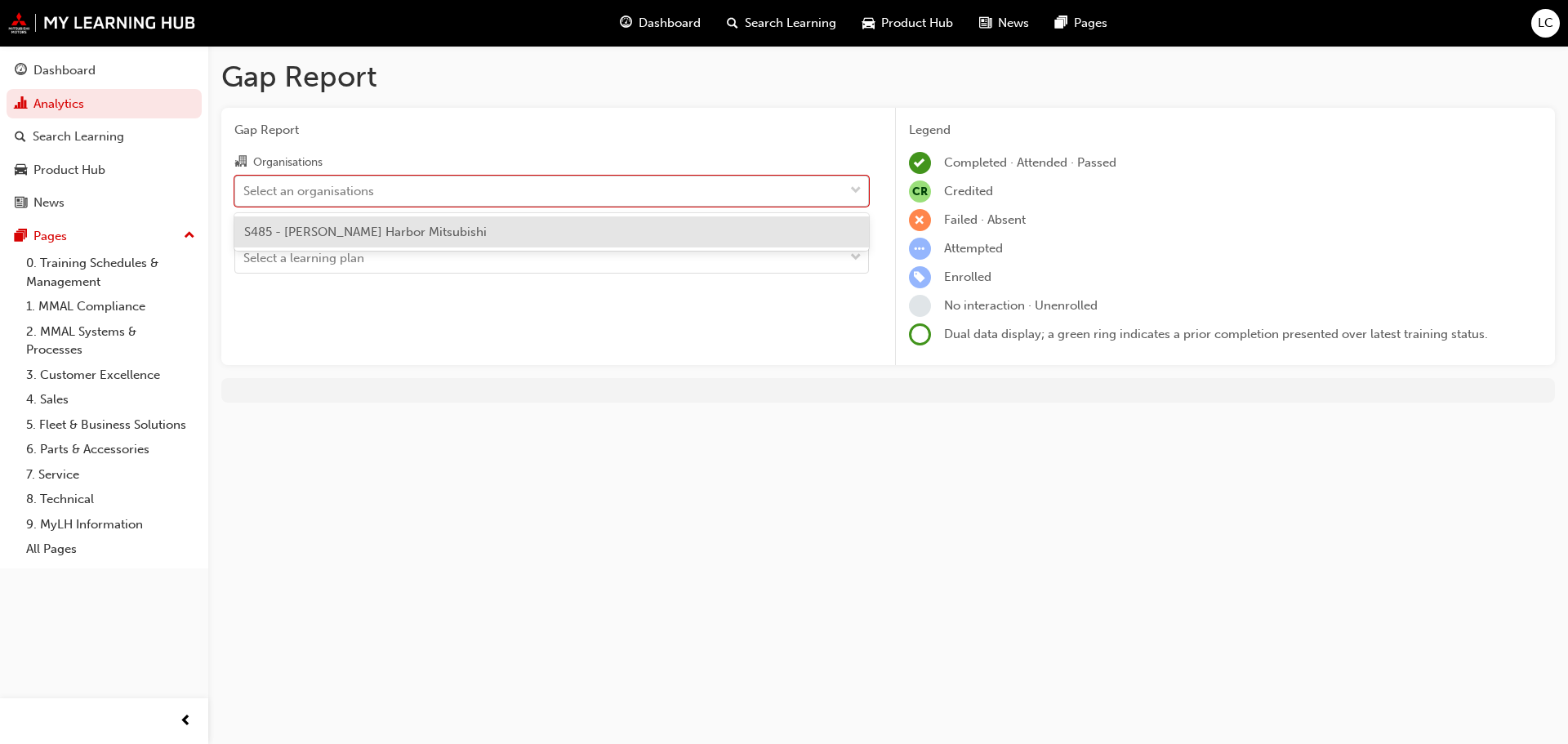
click at [391, 196] on div "Select an organisations" at bounding box center [539, 190] width 608 height 28
click at [245, 196] on input "Organisations option S485 - [PERSON_NAME] Harbor Mitsubishi focused, 1 of 1. 1 …" at bounding box center [245, 189] width 2 height 14
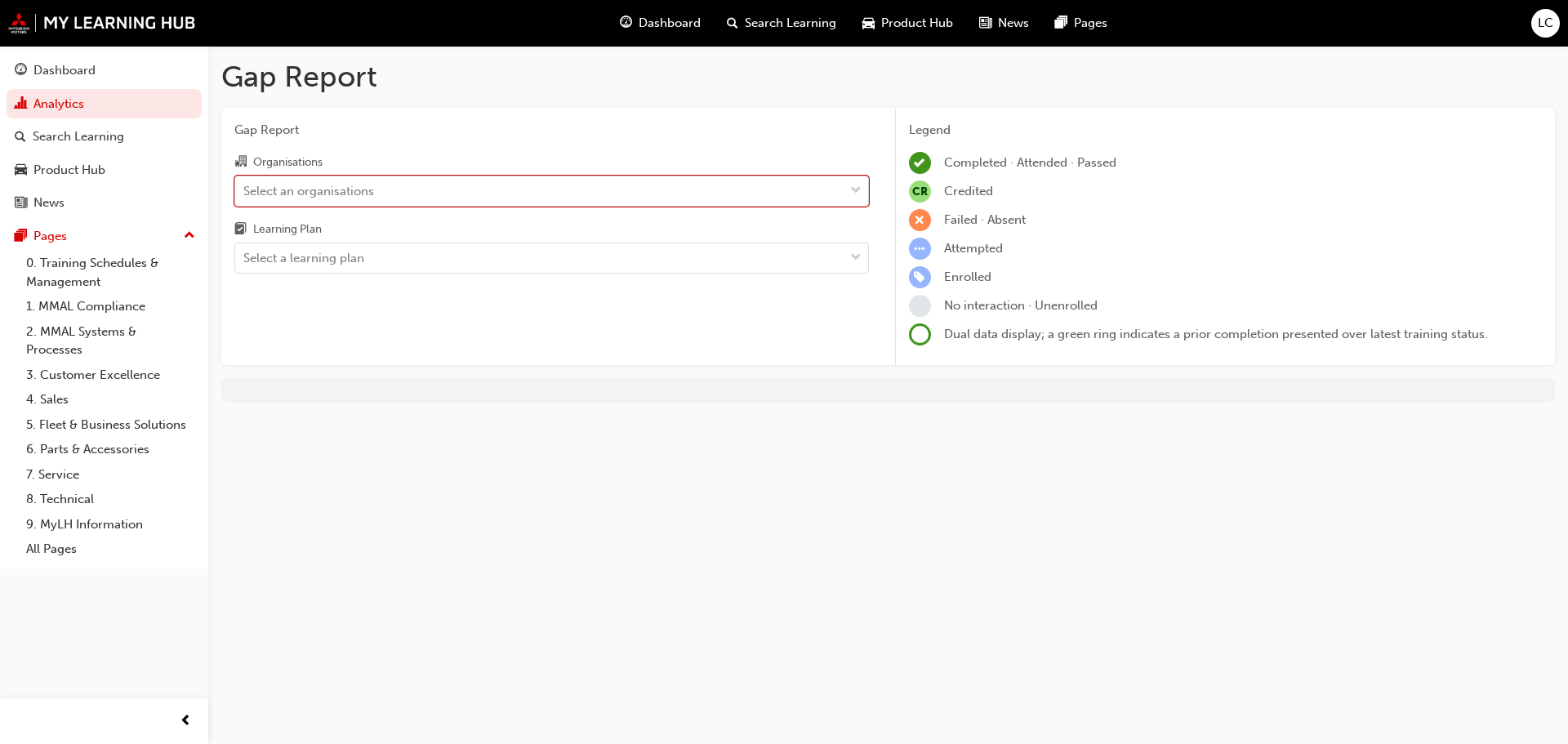
click at [391, 194] on div "Select an organisations" at bounding box center [539, 190] width 608 height 28
click at [245, 194] on input "Organisations 0 results available. Select is focused ,type to refine list, pres…" at bounding box center [245, 189] width 2 height 14
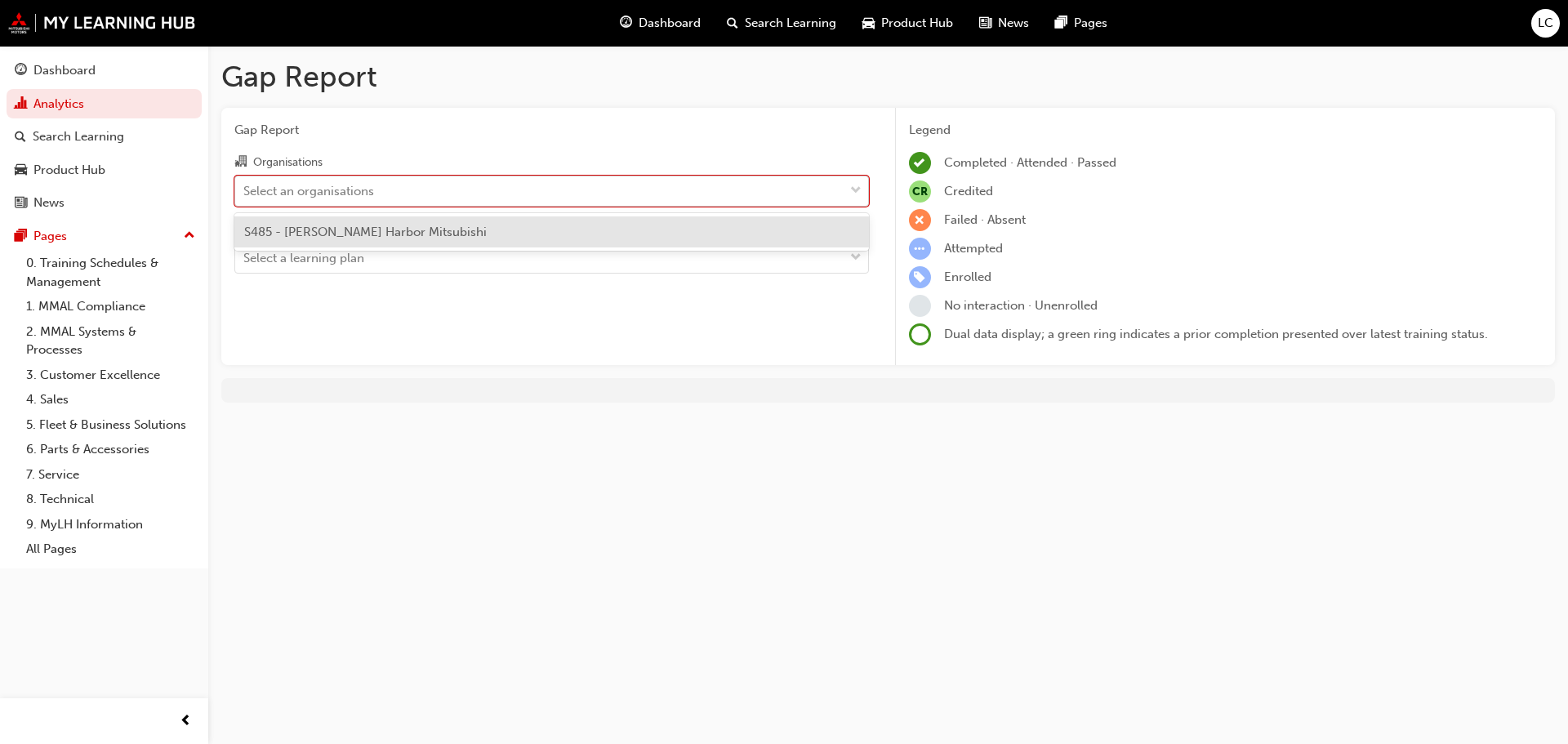
click at [391, 194] on div "Select an organisations" at bounding box center [539, 190] width 608 height 28
click at [245, 194] on input "Organisations option S485 - [PERSON_NAME] Harbor Mitsubishi focused, 1 of 1. 1 …" at bounding box center [245, 189] width 2 height 14
click at [380, 228] on span "S485 - [PERSON_NAME] Harbor Mitsubishi" at bounding box center [365, 232] width 243 height 15
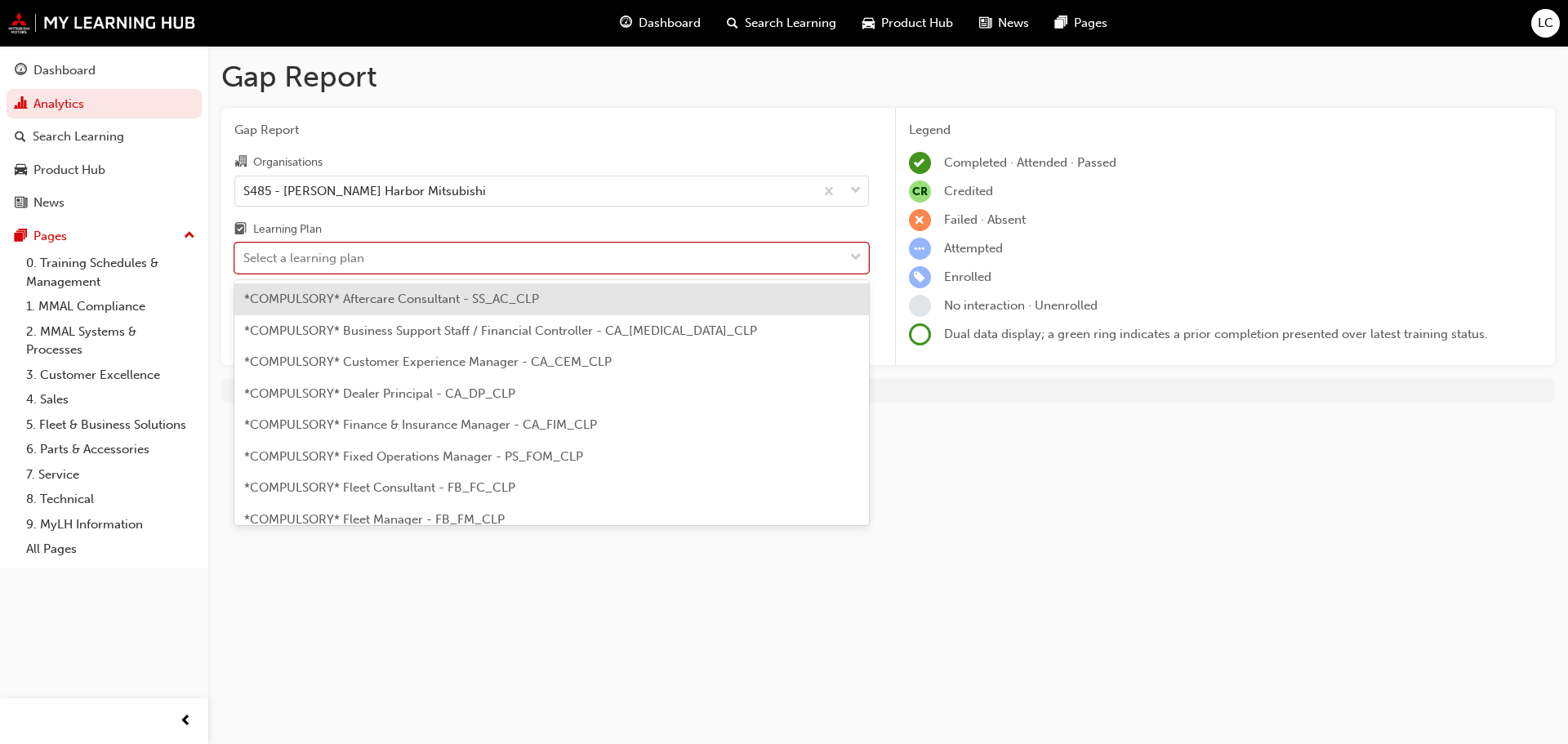
click at [374, 258] on div "Select a learning plan" at bounding box center [539, 257] width 608 height 28
click at [245, 258] on input "Learning Plan option *COMPULSORY* Aftercare Consultant - SS_AC_CLP focused, 1 o…" at bounding box center [245, 257] width 2 height 14
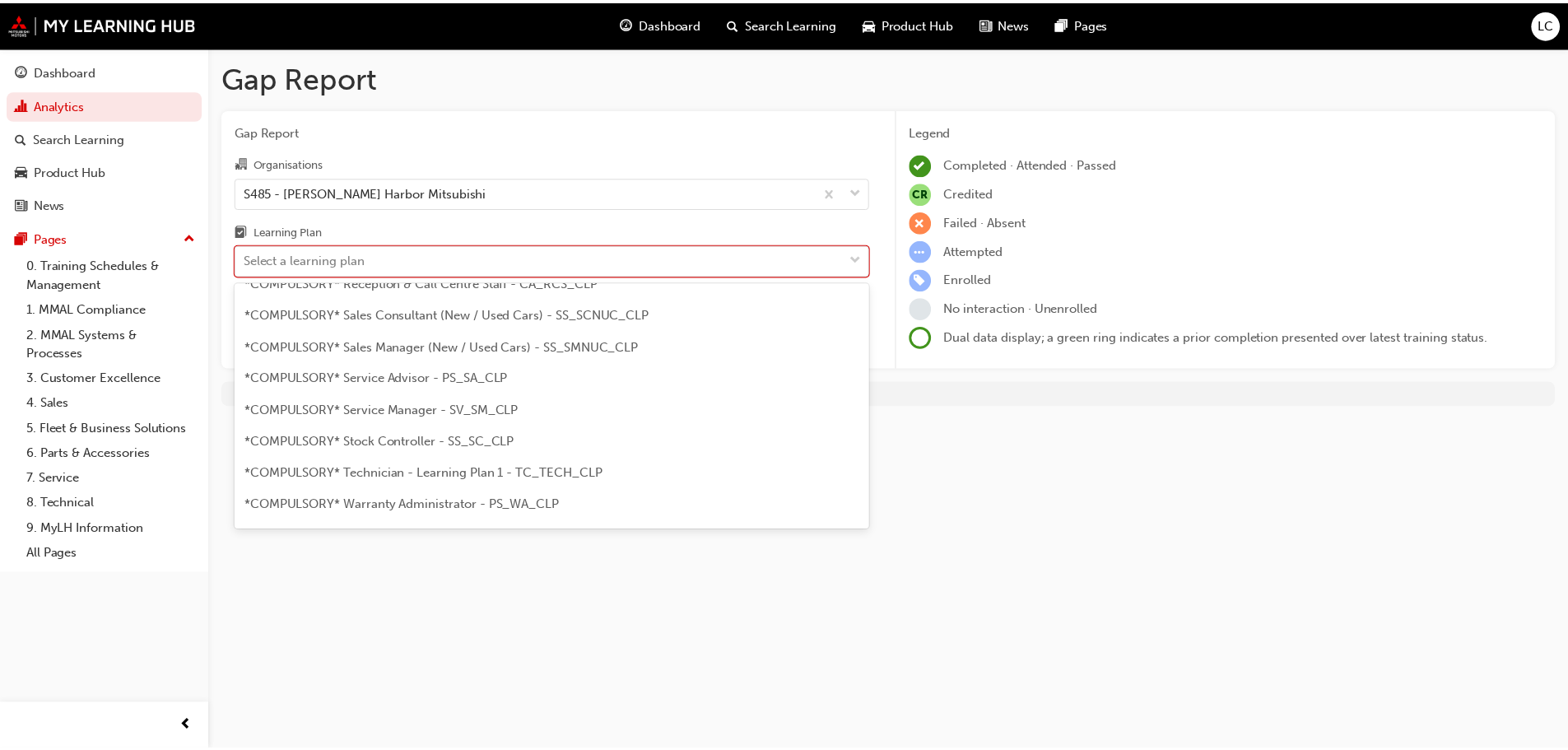
scroll to position [577, 0]
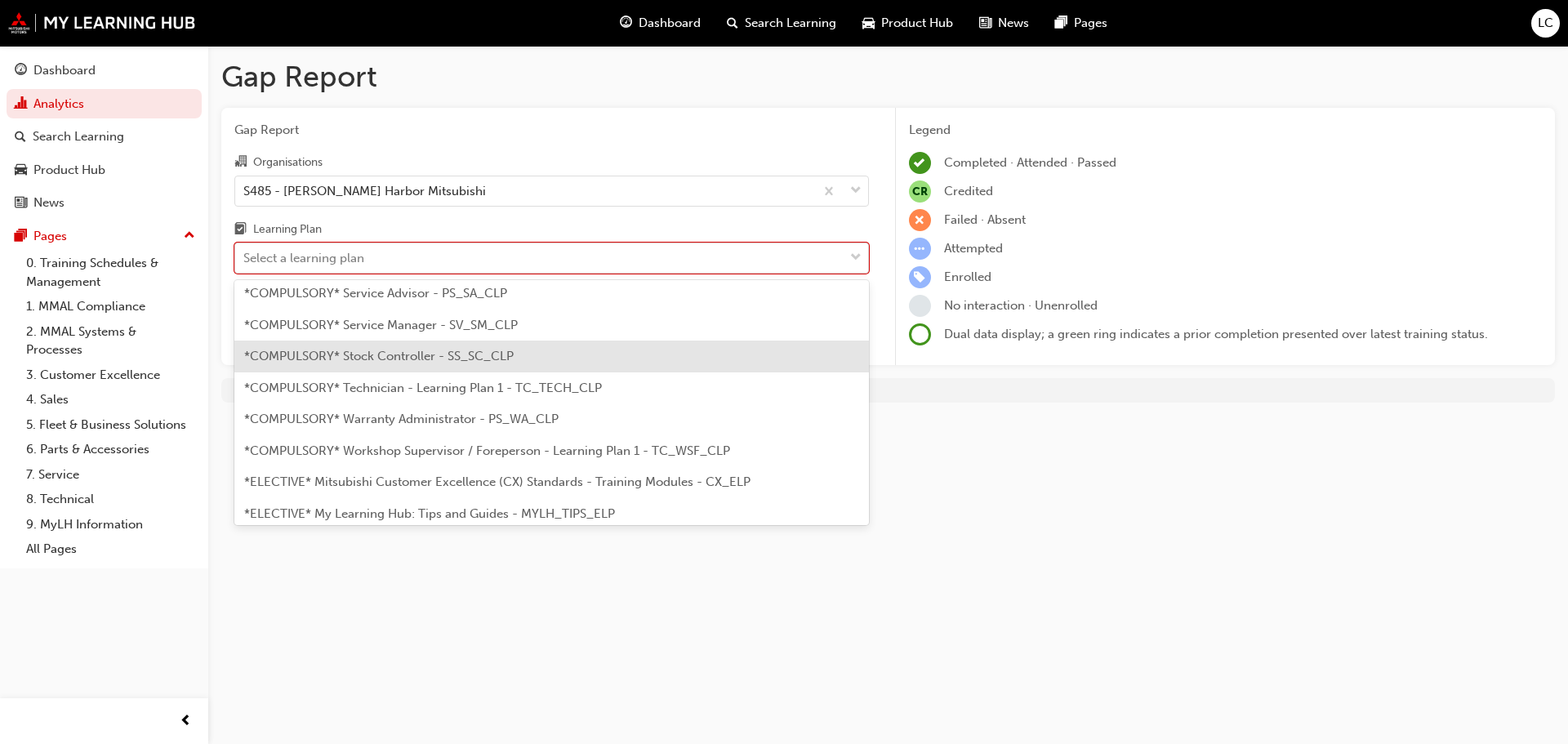
click at [398, 358] on span "*COMPULSORY* Stock Controller - SS_SC_CLP" at bounding box center [378, 356] width 269 height 15
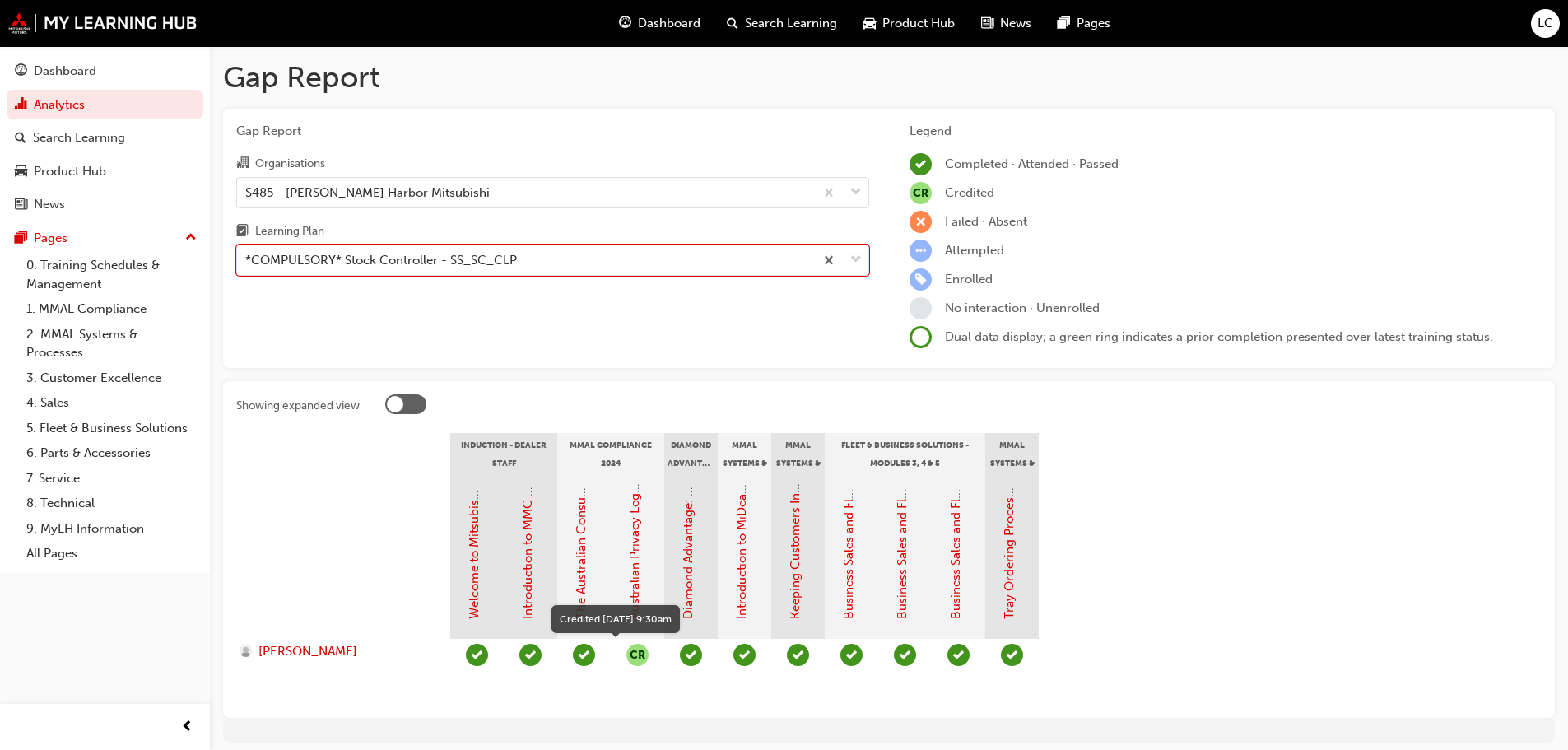
click at [637, 652] on span "CR" at bounding box center [637, 655] width 22 height 22
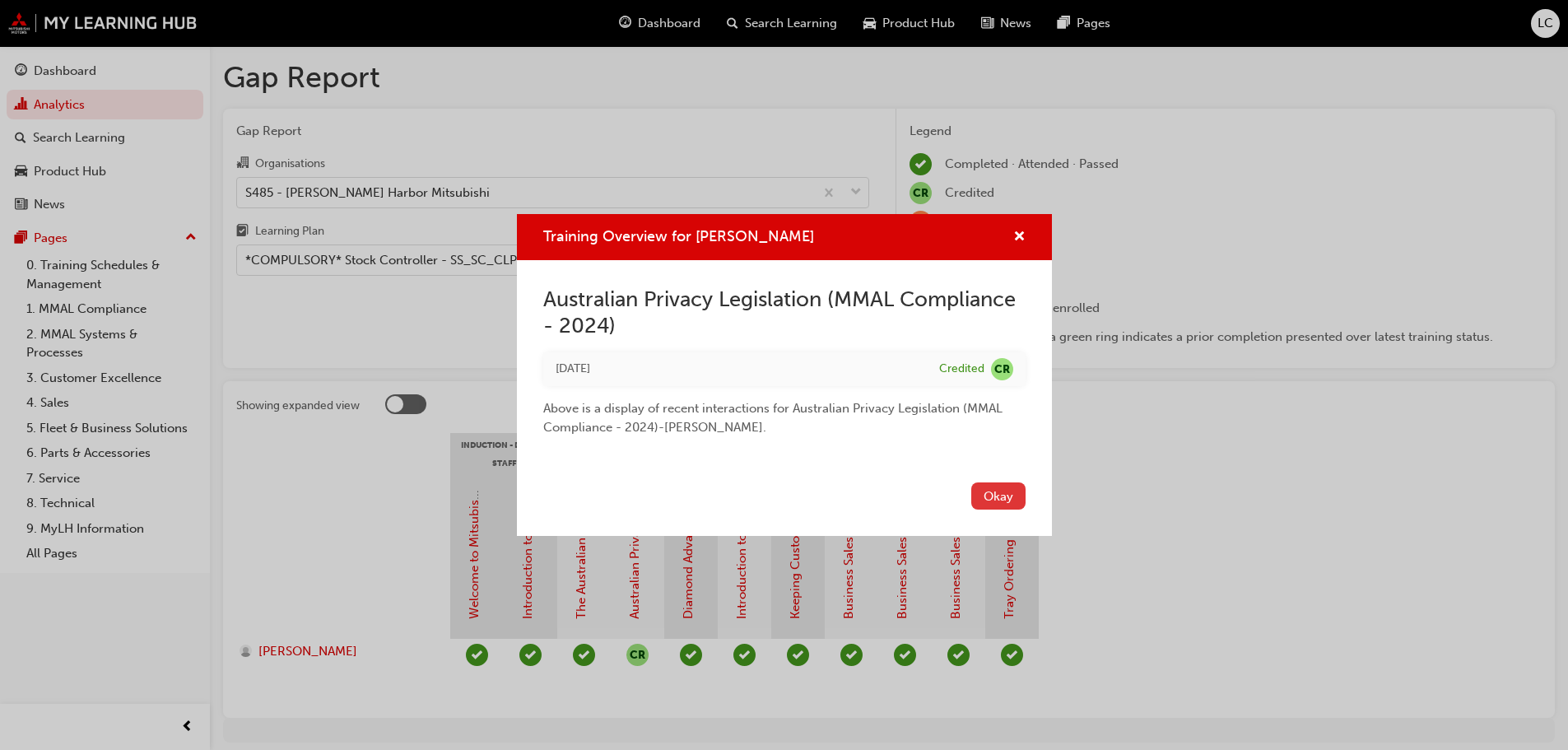
click at [994, 496] on button "Okay" at bounding box center [998, 496] width 54 height 28
